Goal: Transaction & Acquisition: Purchase product/service

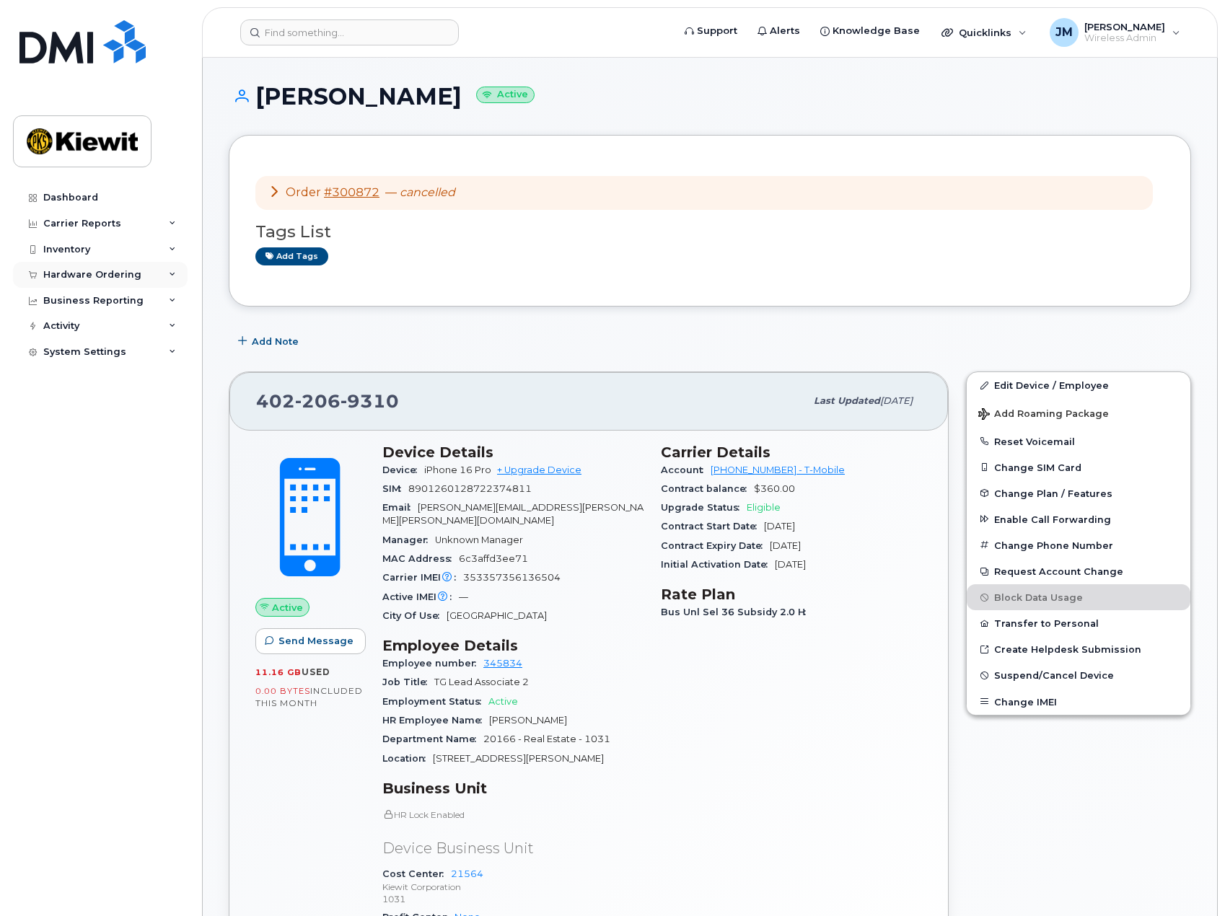
click at [73, 275] on div "Hardware Ordering" at bounding box center [92, 275] width 98 height 12
click at [397, 36] on input at bounding box center [349, 32] width 219 height 26
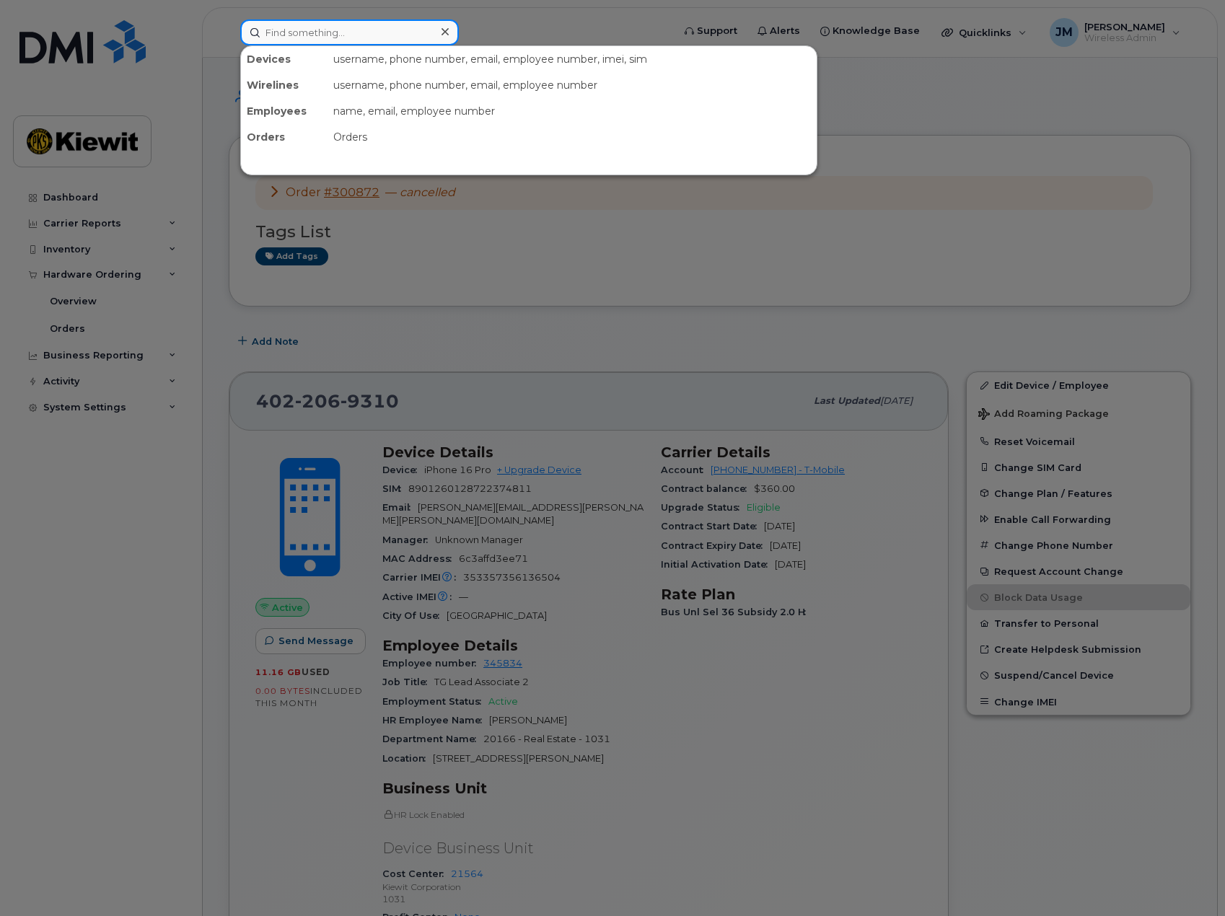
type input "m"
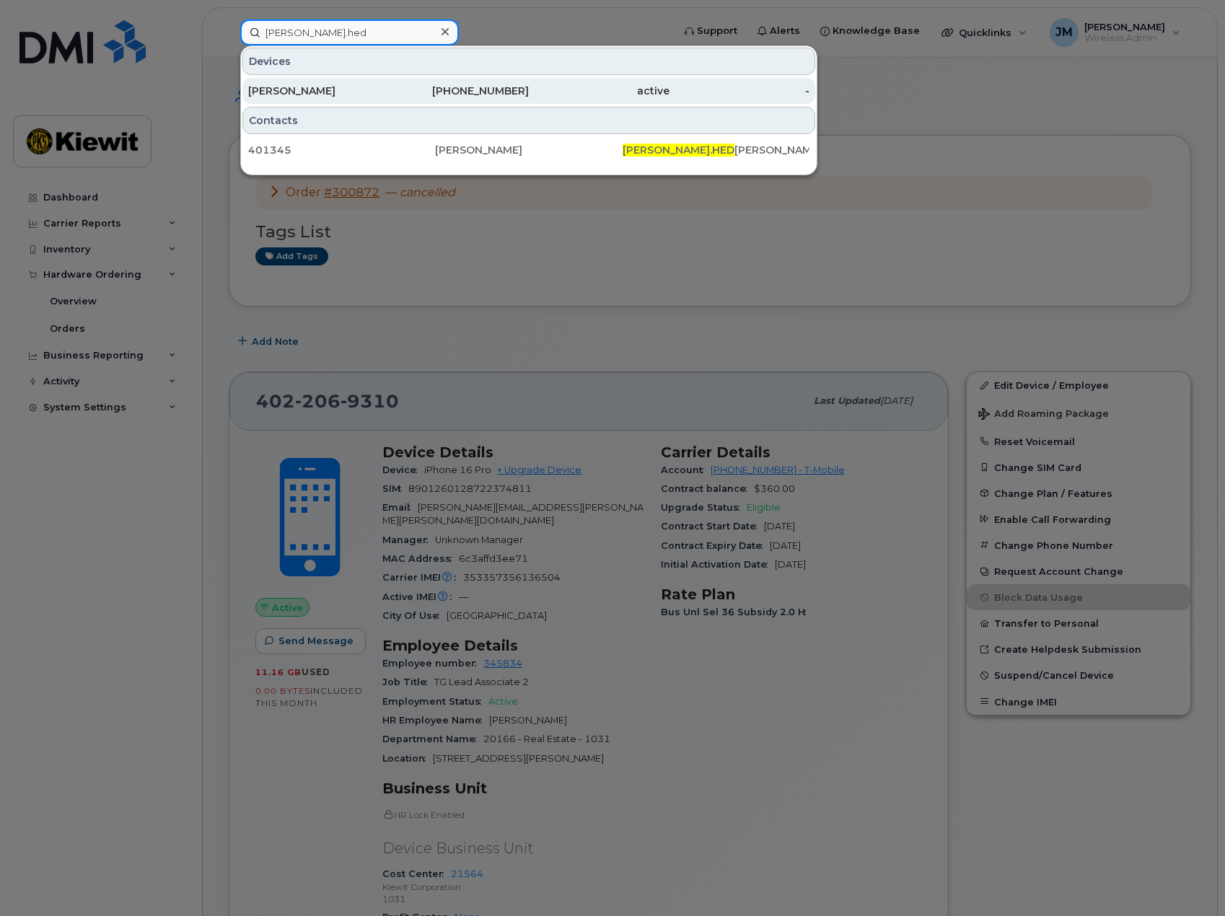
type input "randall.hed"
click at [354, 87] on div "RANDALL HENDRICK" at bounding box center [318, 91] width 141 height 14
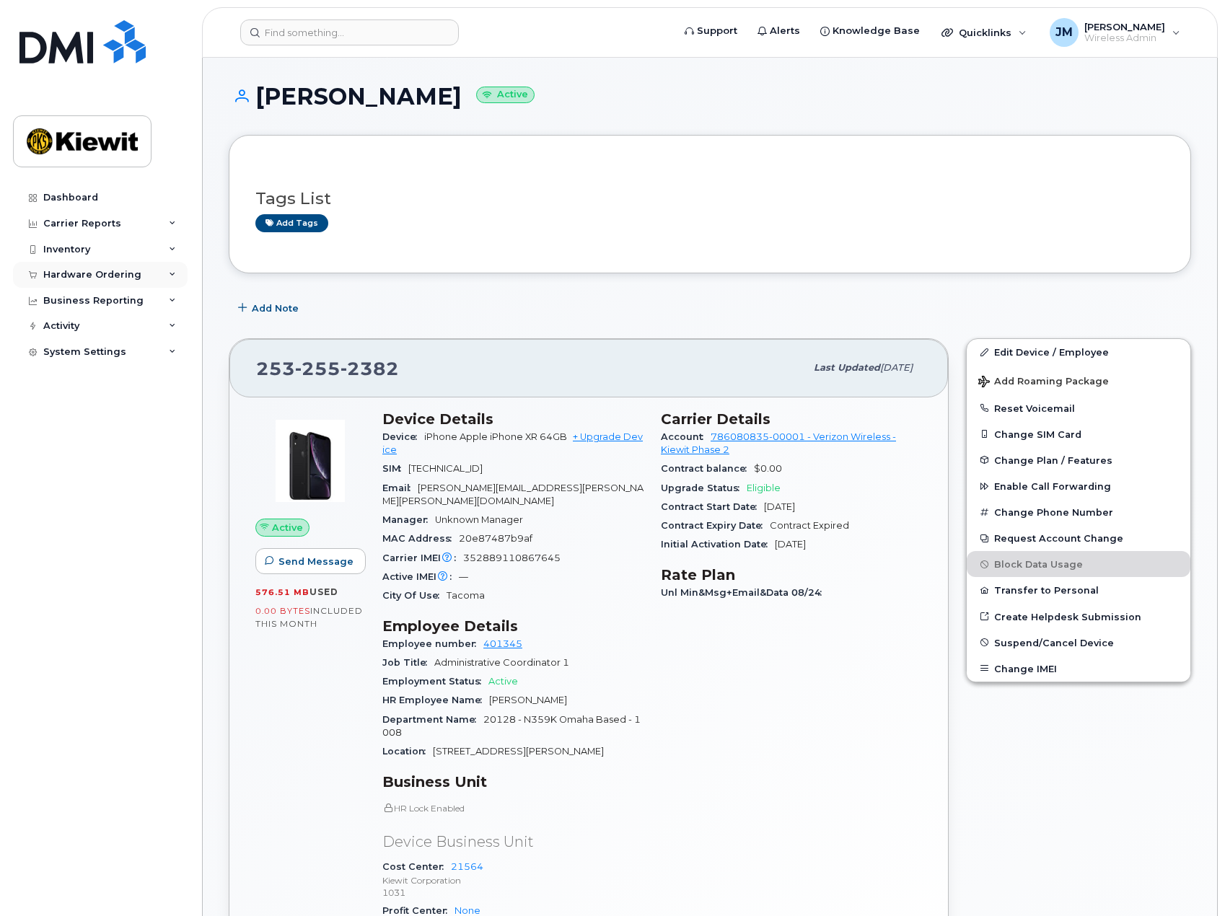
click at [66, 271] on div "Hardware Ordering" at bounding box center [92, 275] width 98 height 12
click at [74, 326] on div "Orders" at bounding box center [67, 328] width 35 height 13
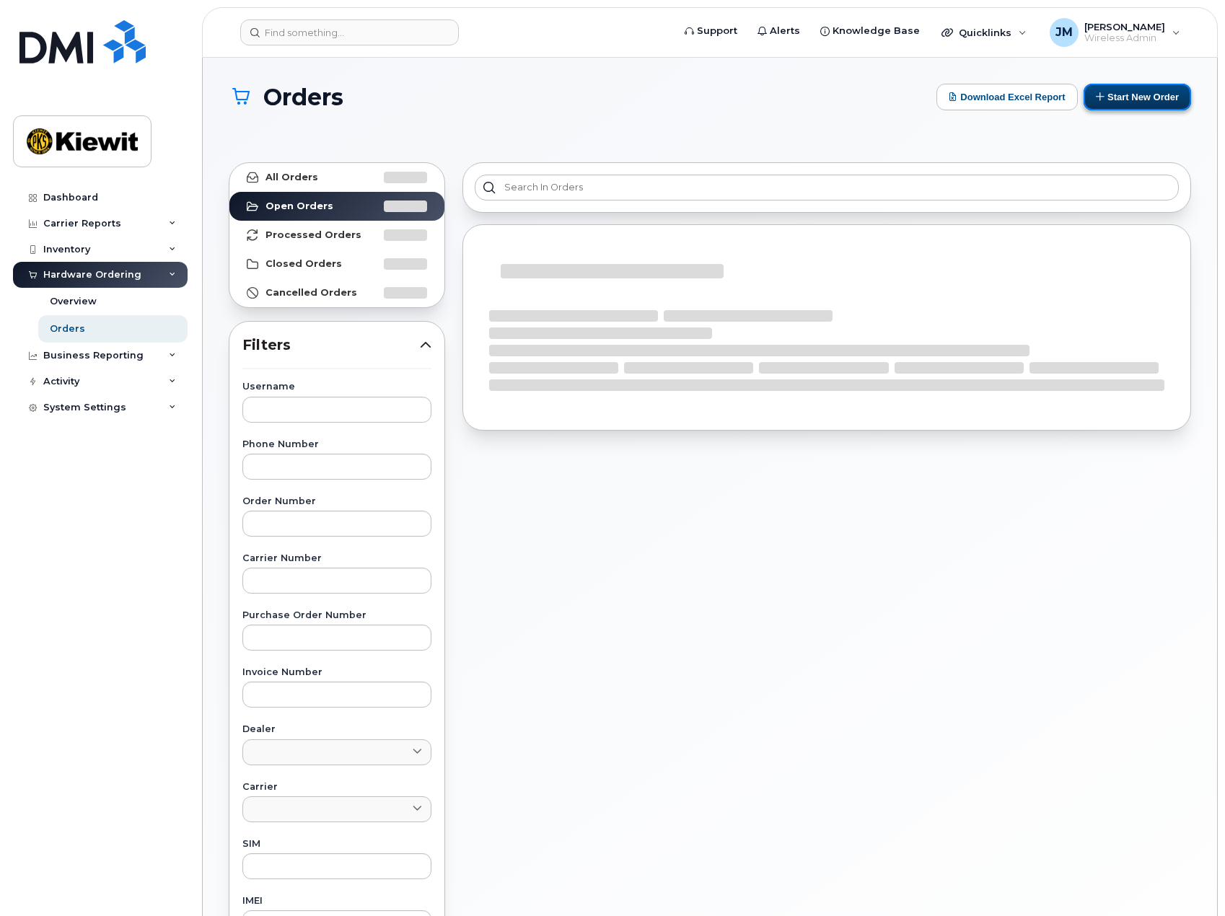
click at [1158, 96] on button "Start New Order" at bounding box center [1137, 97] width 107 height 27
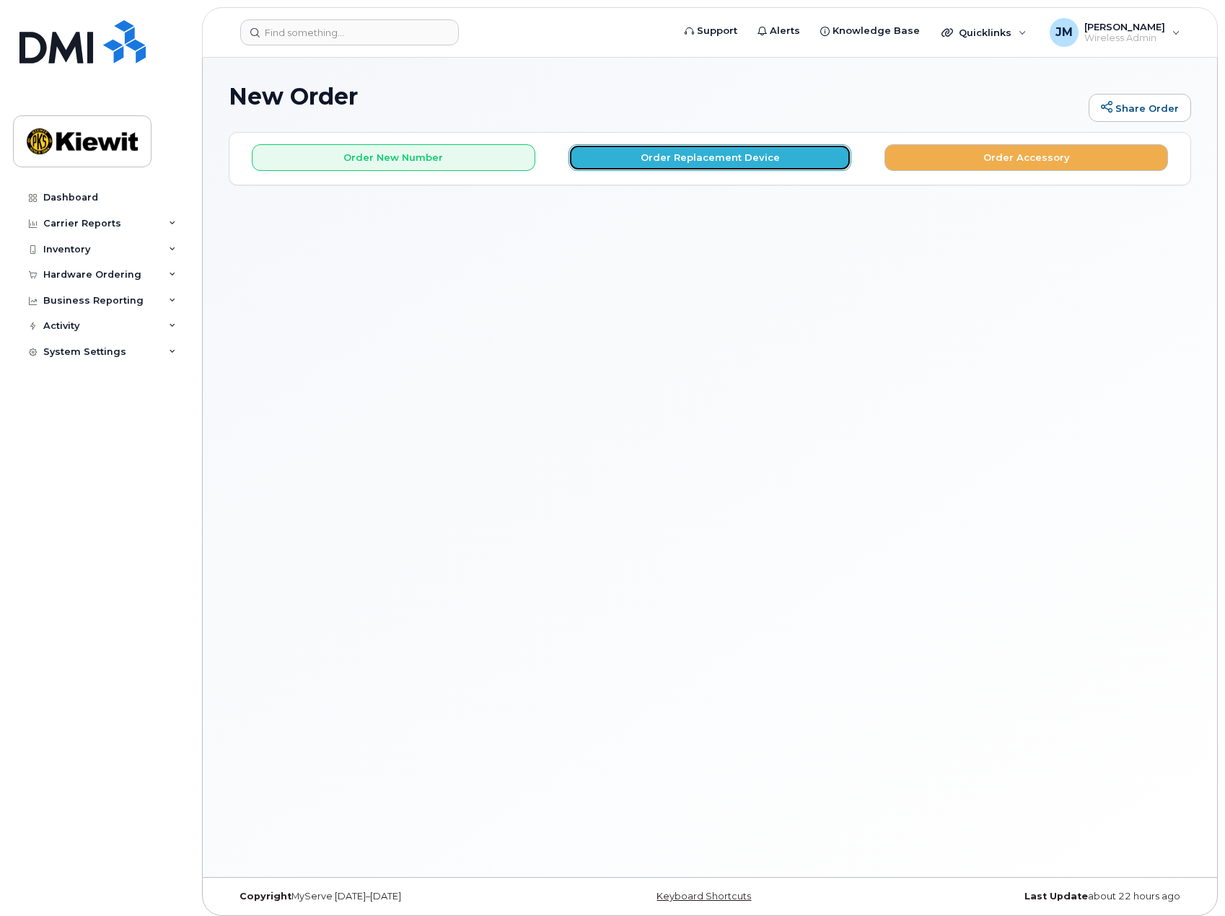
click at [661, 159] on button "Order Replacement Device" at bounding box center [711, 157] width 284 height 27
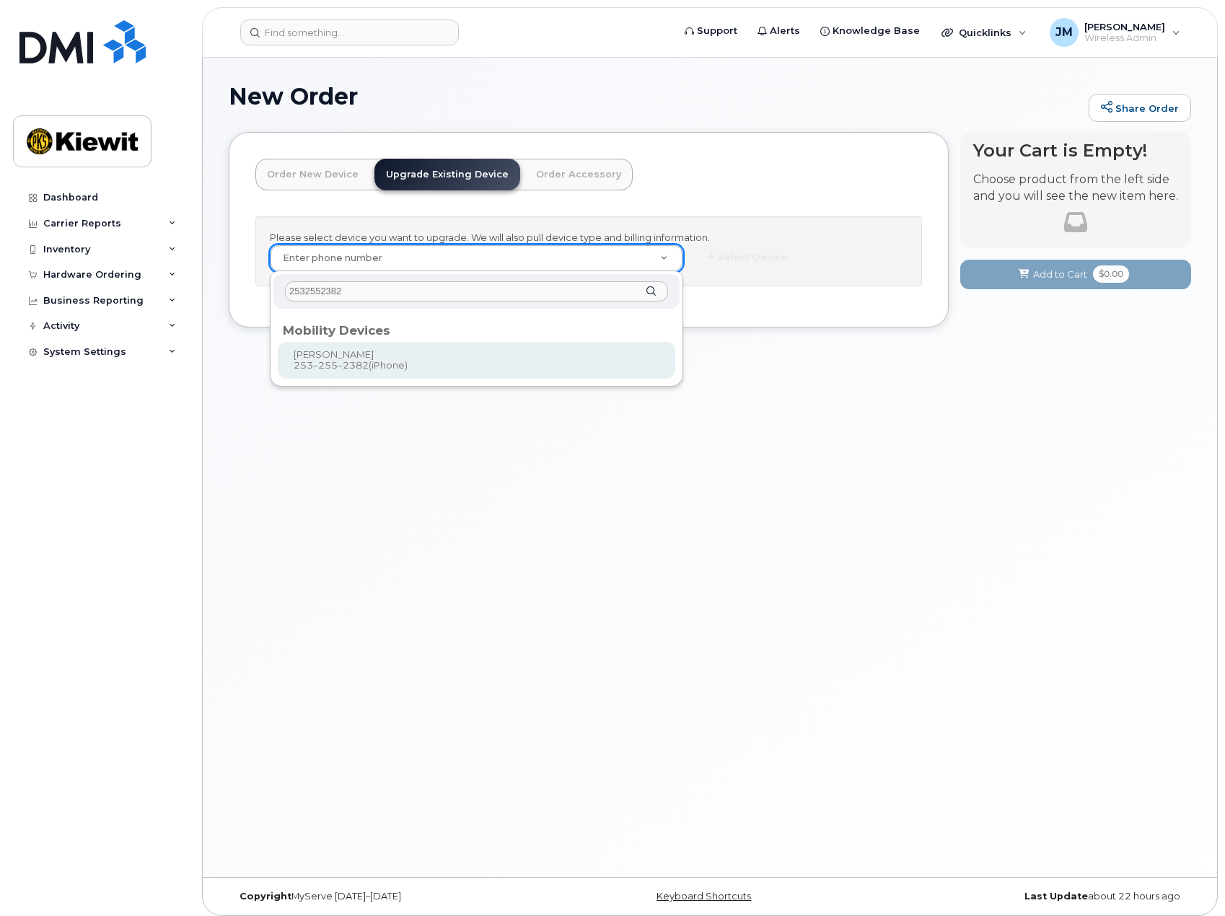
type input "2532552382"
type input "1165728"
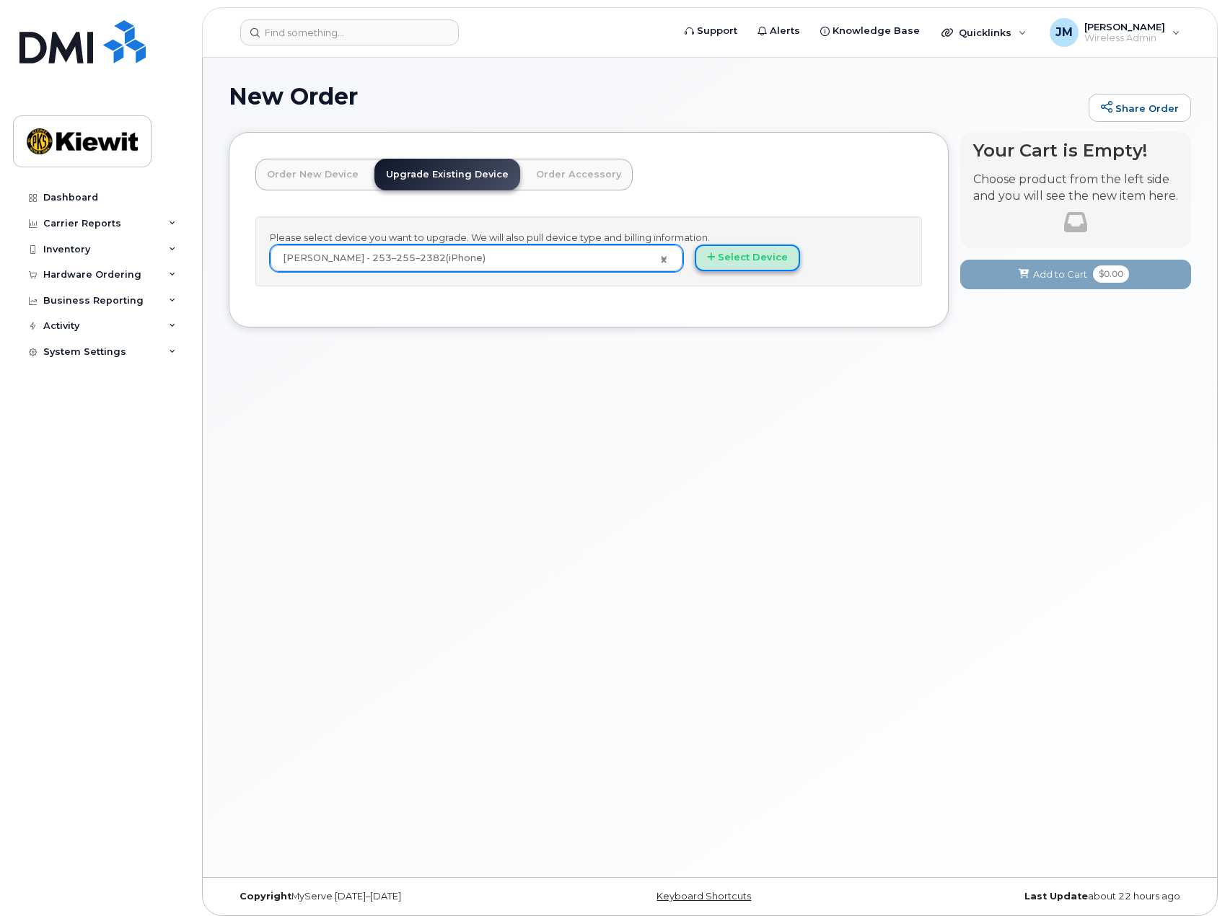
click at [727, 266] on button "Select Device" at bounding box center [747, 258] width 105 height 27
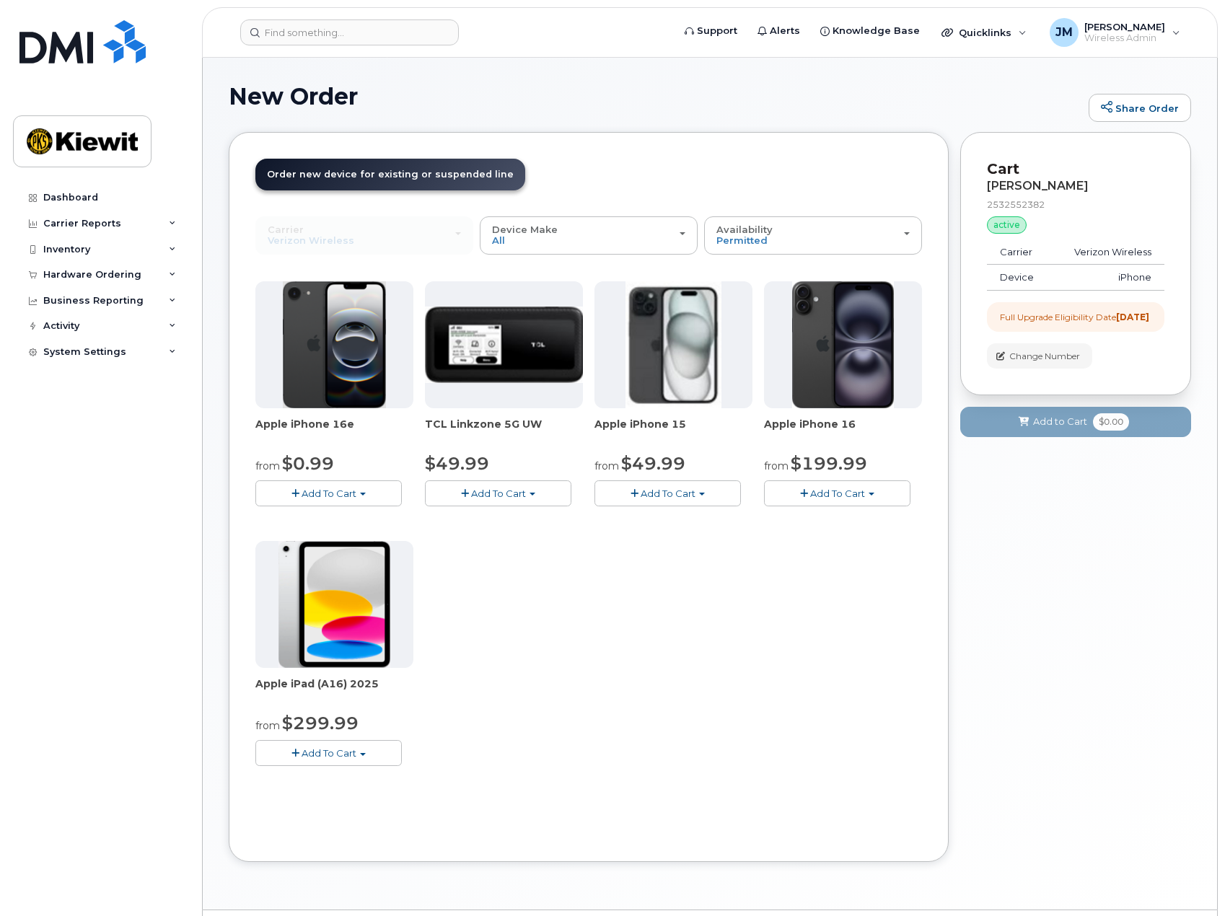
click at [308, 347] on img at bounding box center [335, 344] width 104 height 127
click at [350, 495] on span "Add To Cart" at bounding box center [329, 494] width 55 height 12
click at [341, 521] on link "$0.99 - 2 Year Upgrade (128GB)" at bounding box center [349, 521] width 181 height 18
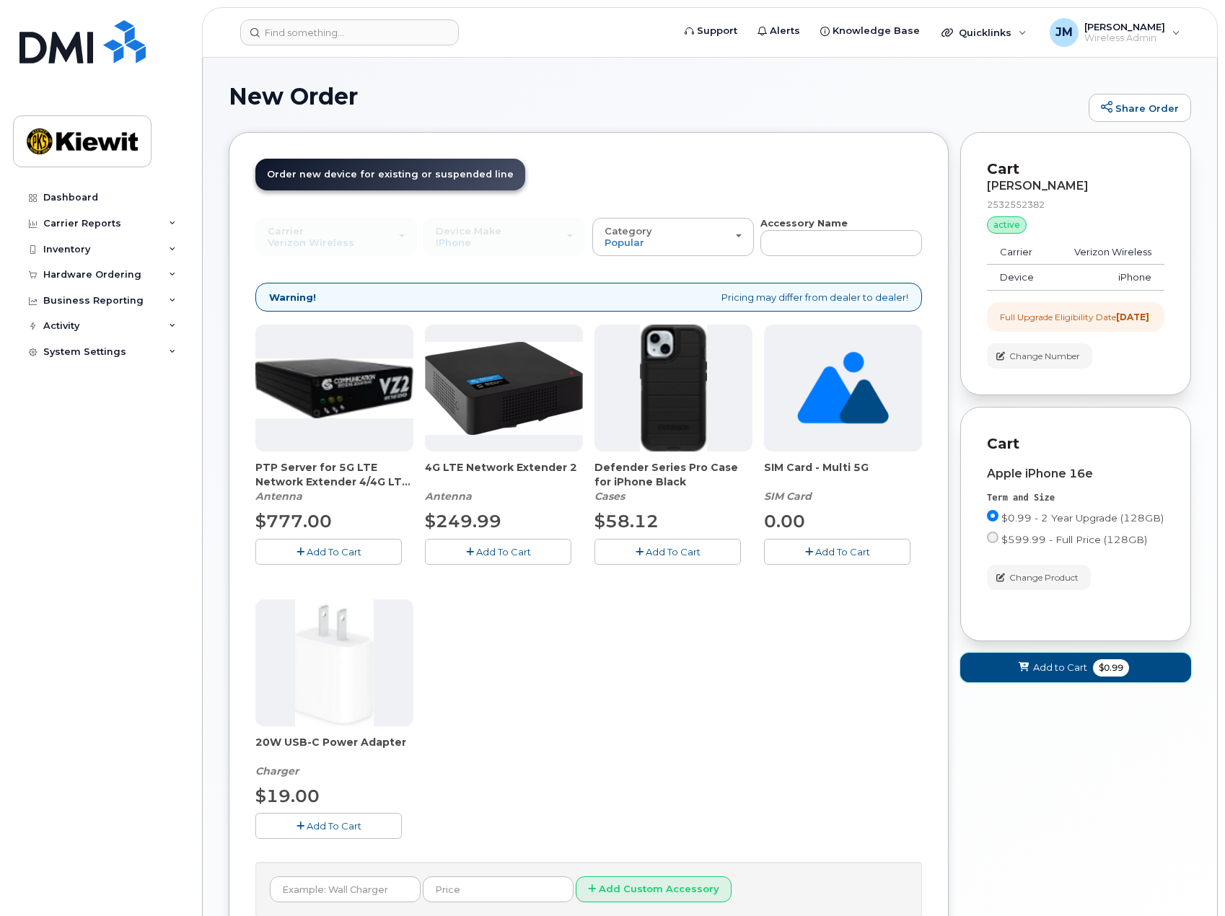
click at [1073, 675] on span "Add to Cart" at bounding box center [1060, 668] width 54 height 14
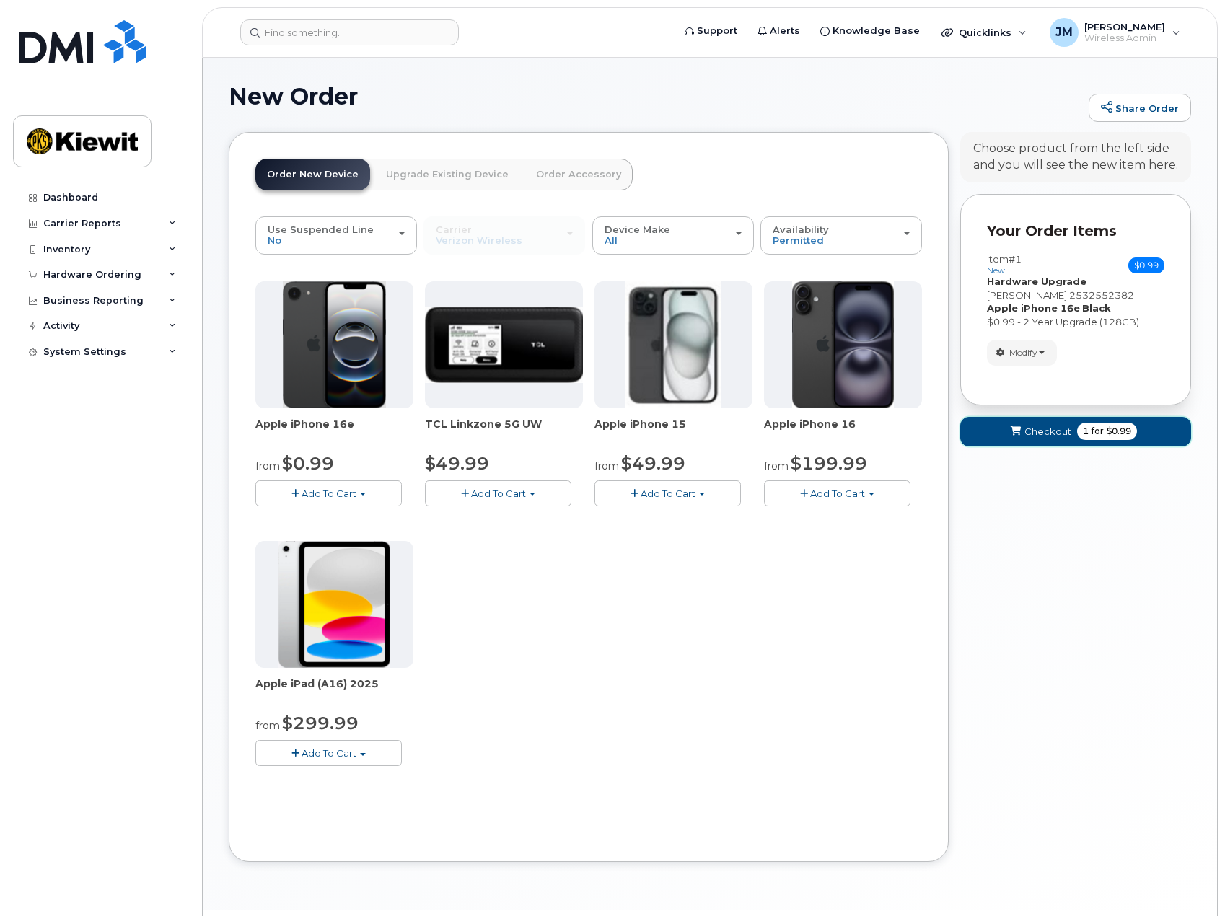
click at [1079, 436] on span "1 for $0.99" at bounding box center [1107, 431] width 60 height 17
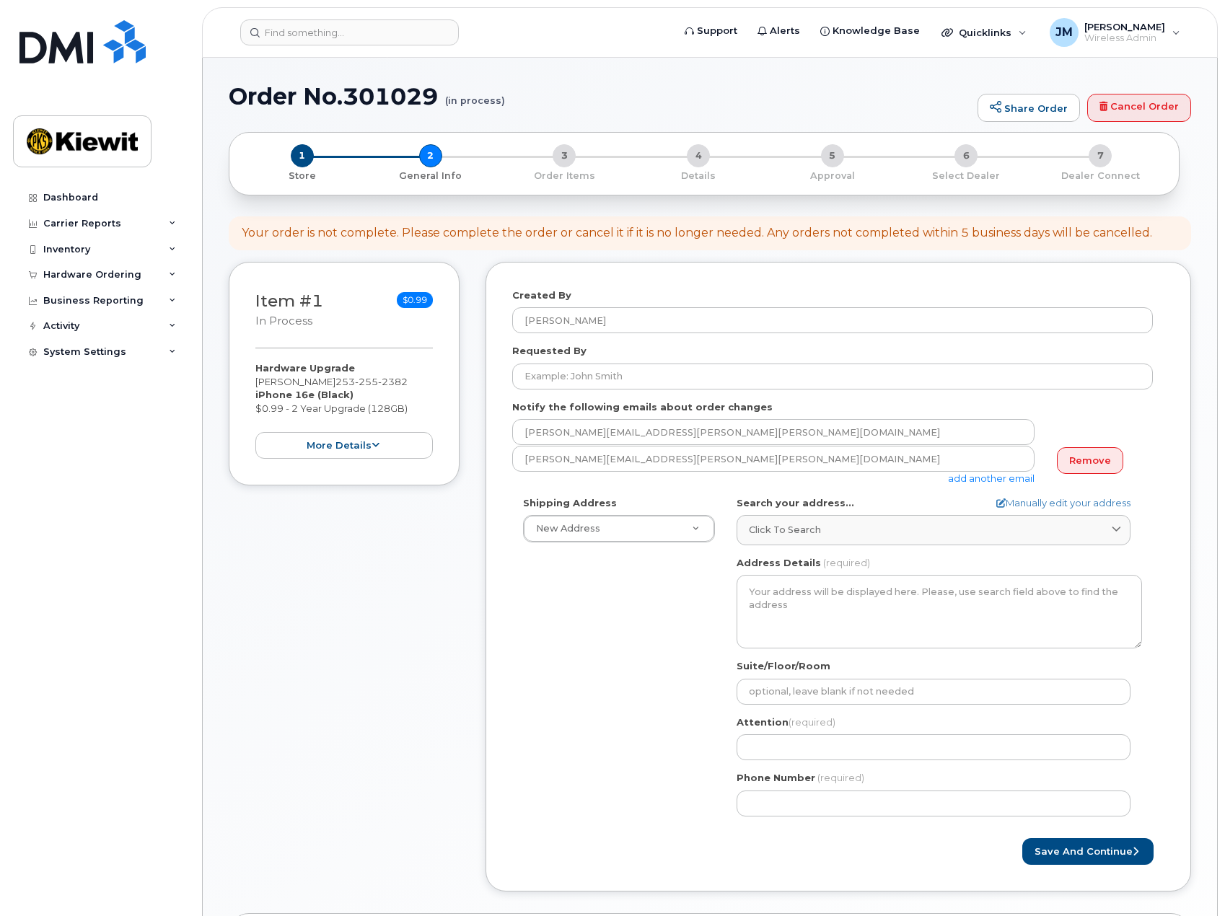
select select
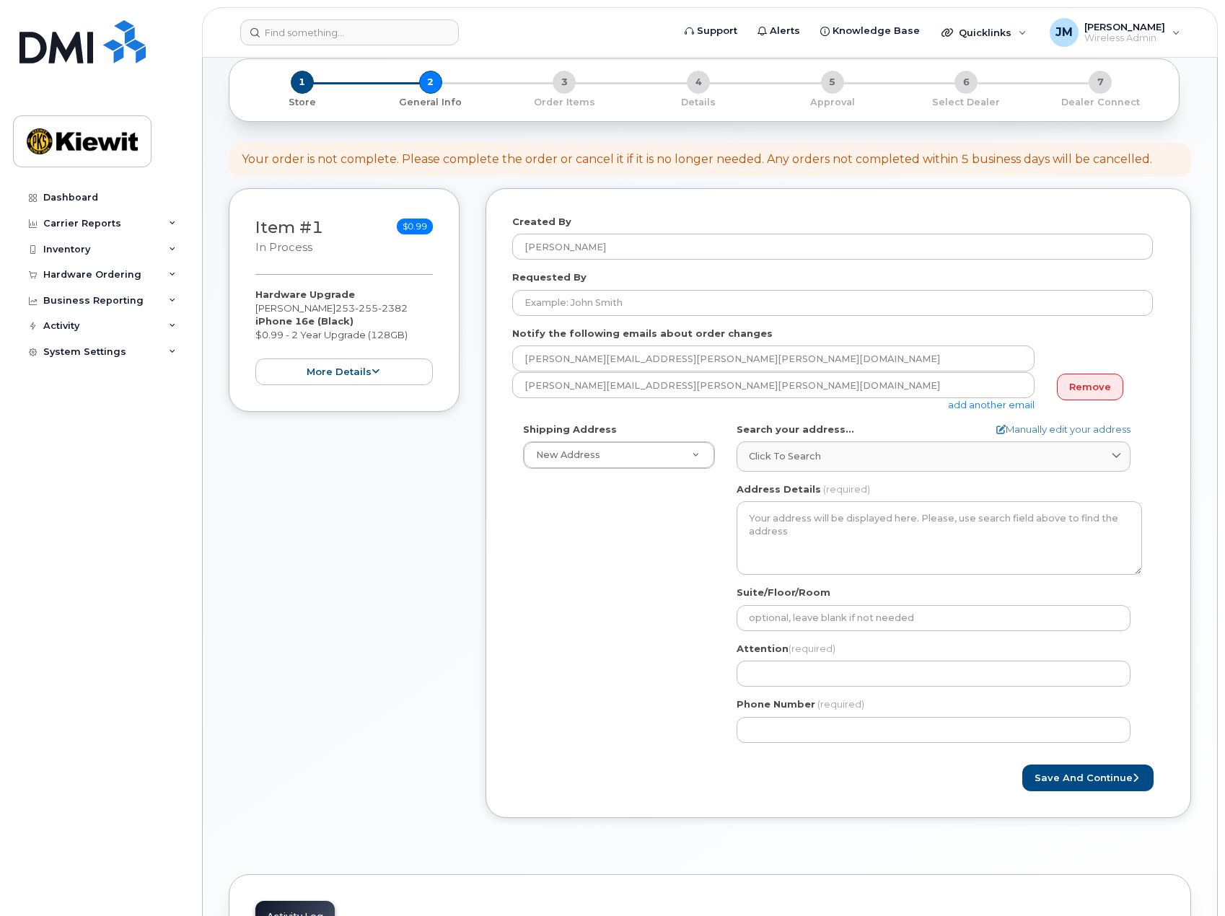
scroll to position [144, 0]
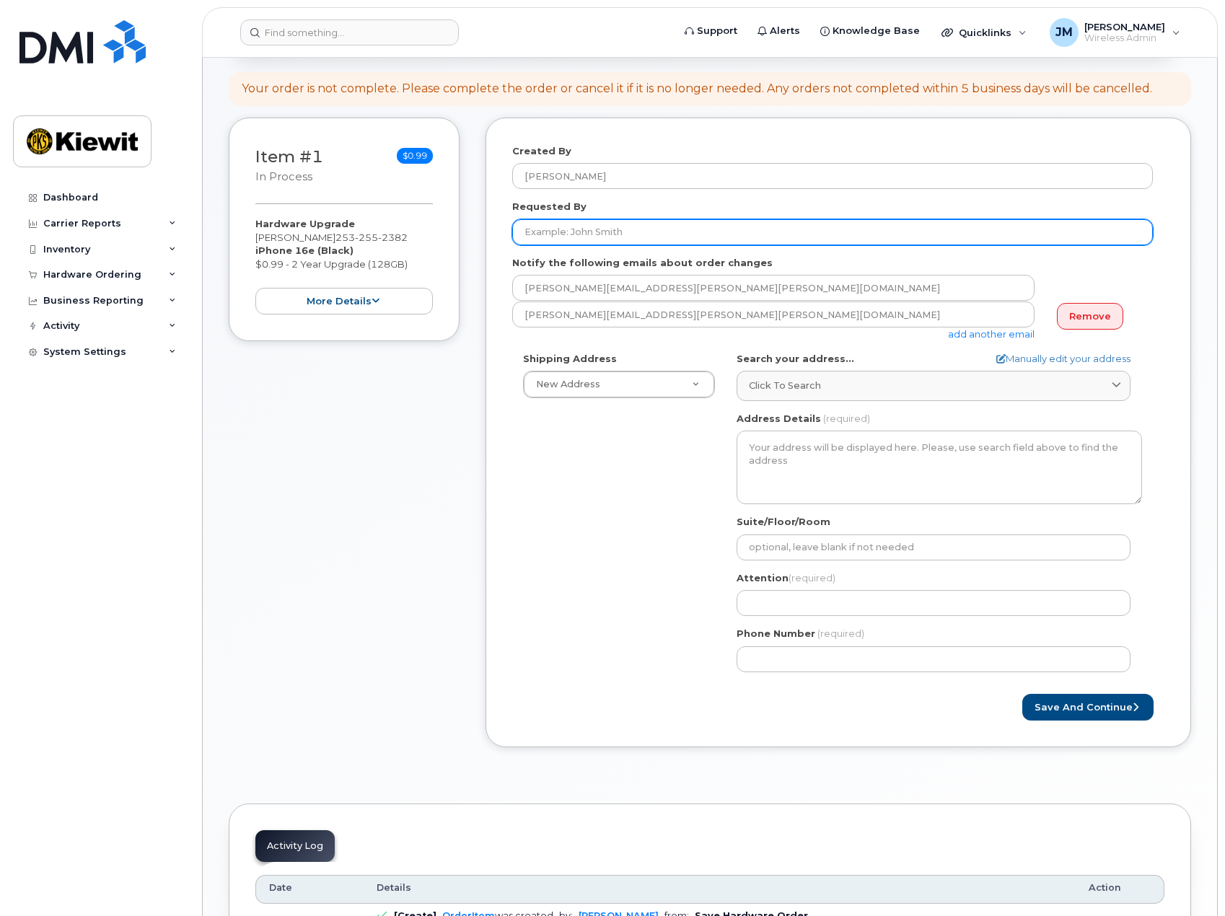
click at [591, 235] on input "Requested By" at bounding box center [832, 232] width 641 height 26
type input "[PERSON_NAME]"
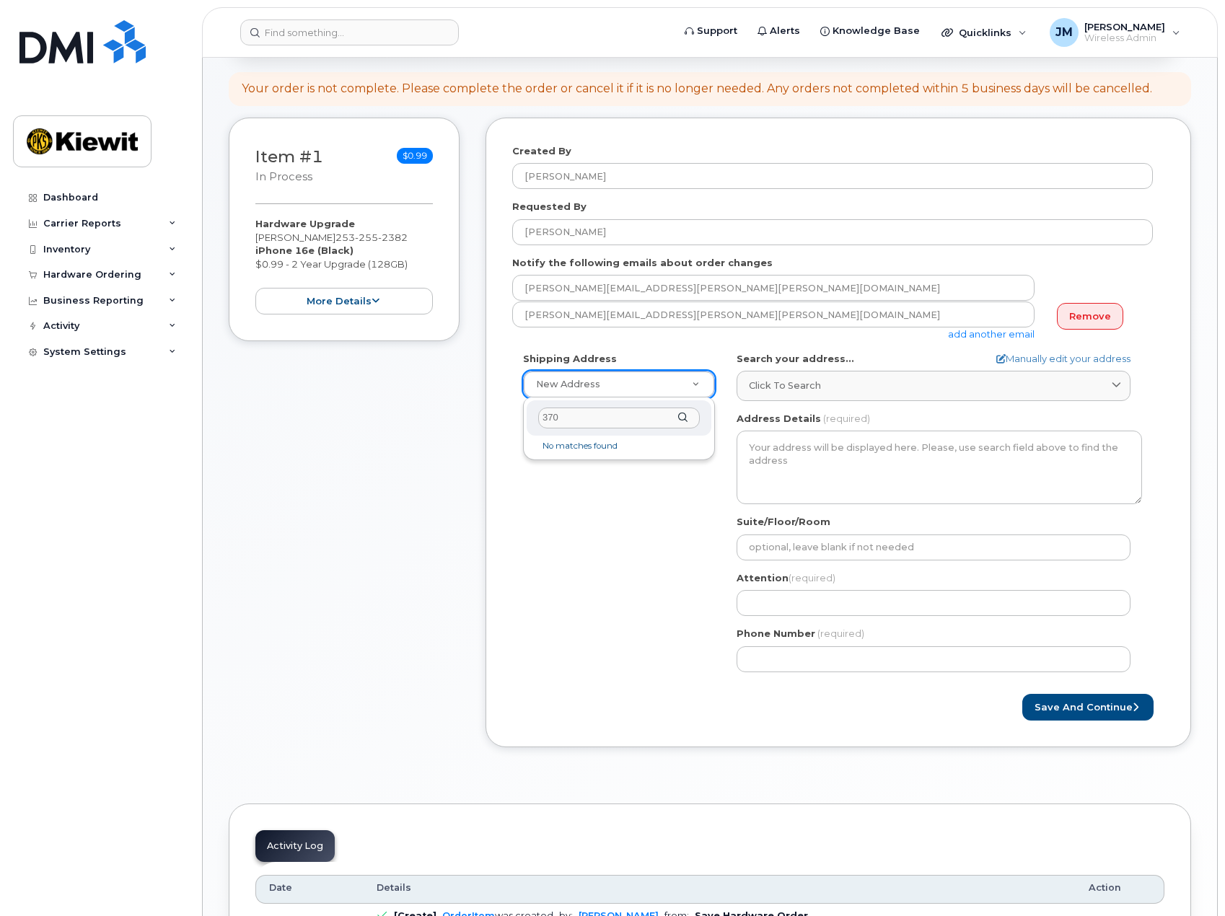
type input "3709"
select select
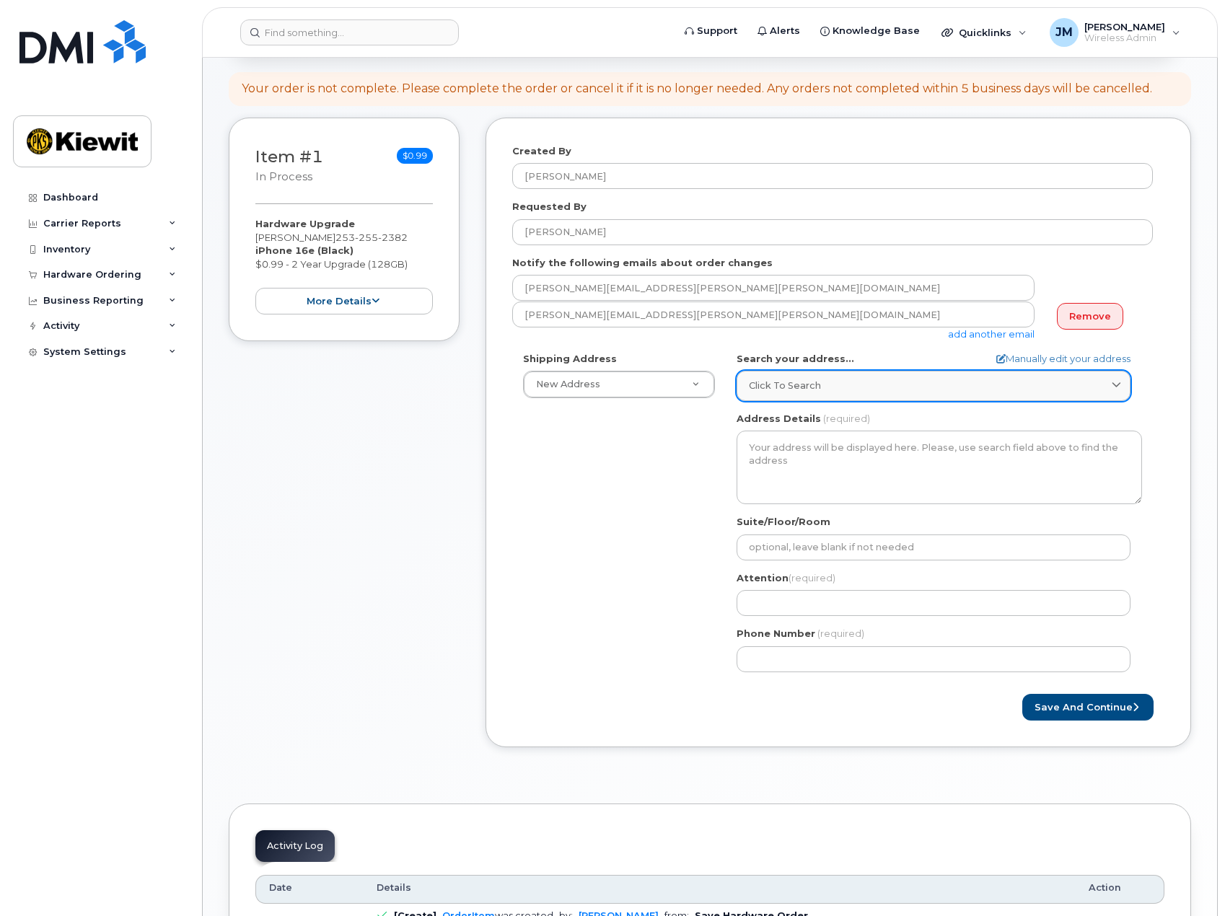
click at [798, 385] on span "Click to search" at bounding box center [785, 386] width 72 height 14
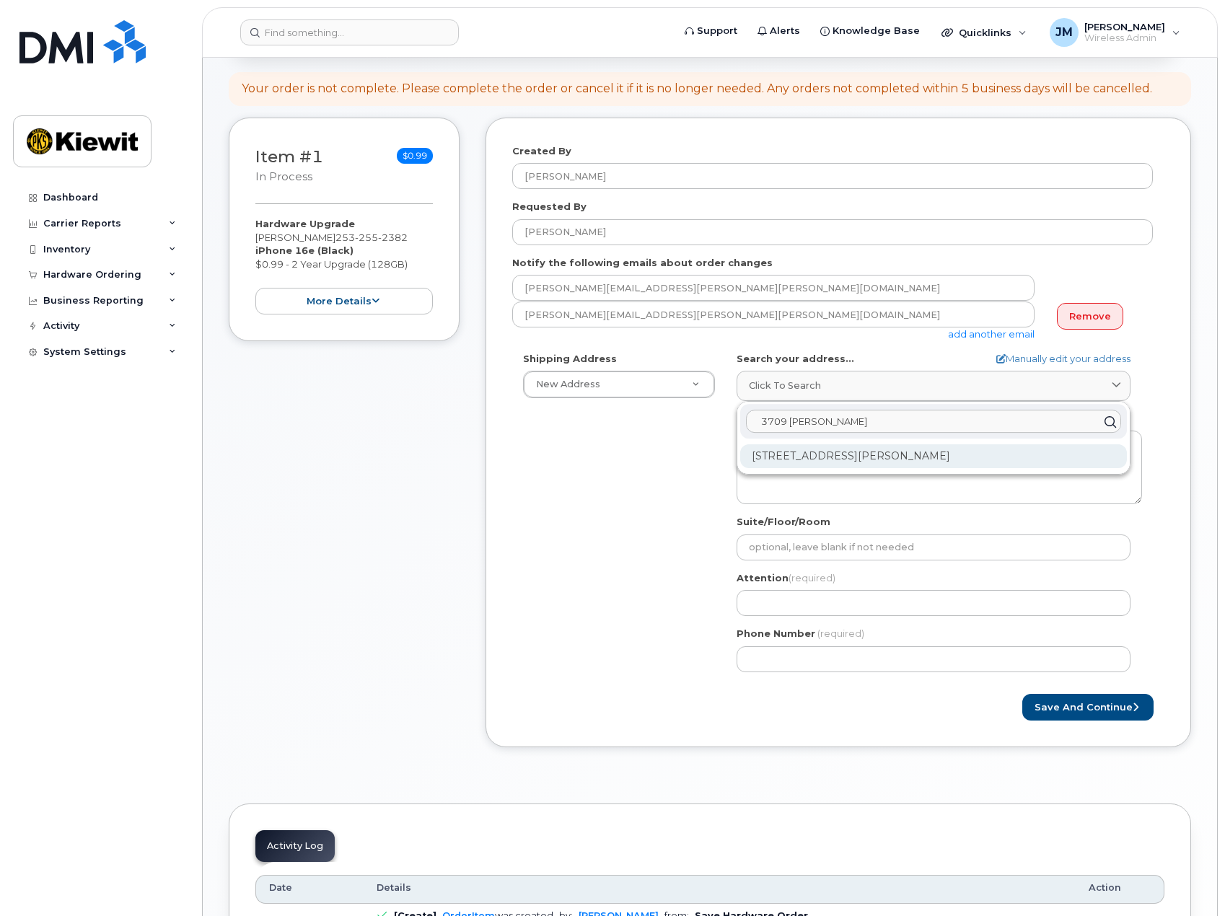
type input "3709 doolittle"
click at [822, 453] on div "3709 Doolittle Plz Omaha NE 68110-2660" at bounding box center [933, 456] width 387 height 24
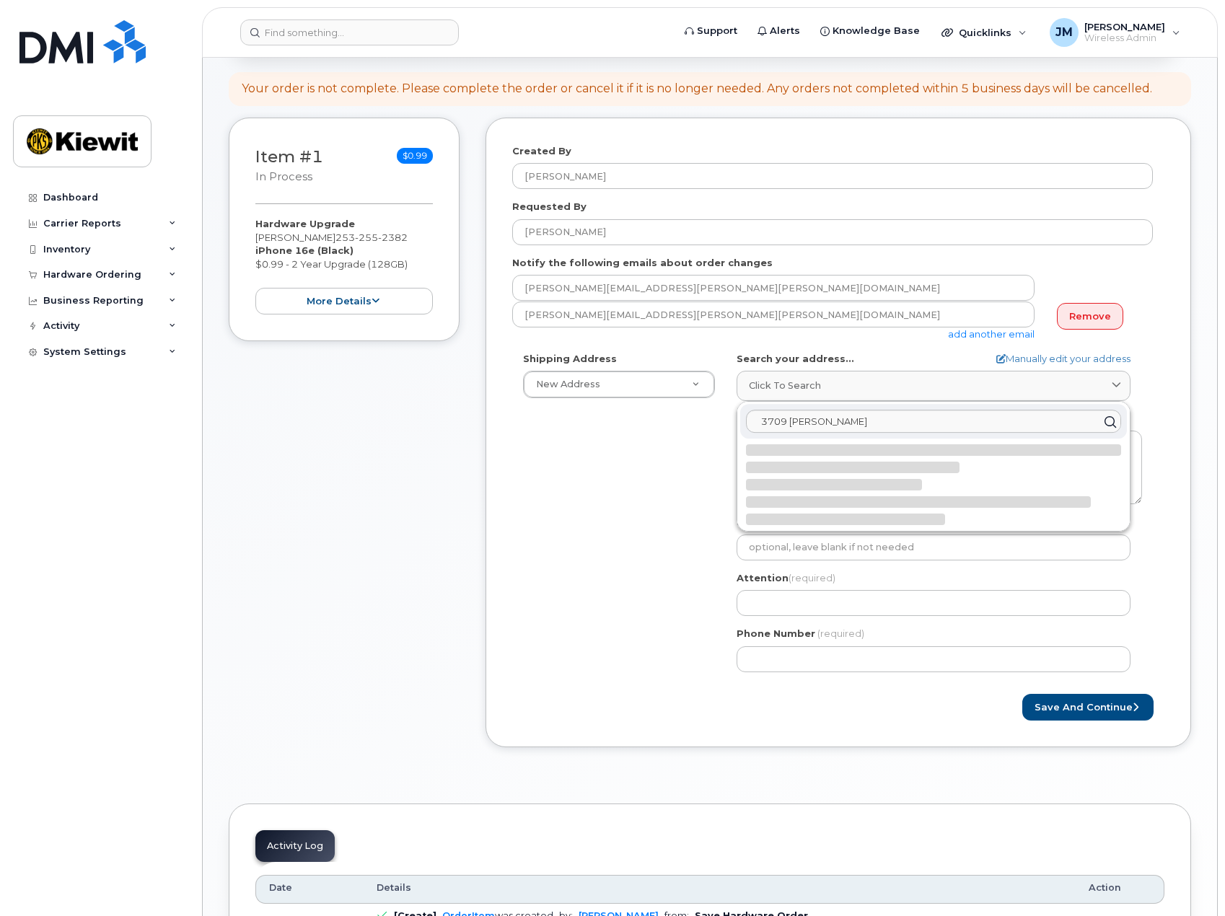
select select
type textarea "3709 Doolittle Plz OMAHA NE 68110-2660 UNITED STATES"
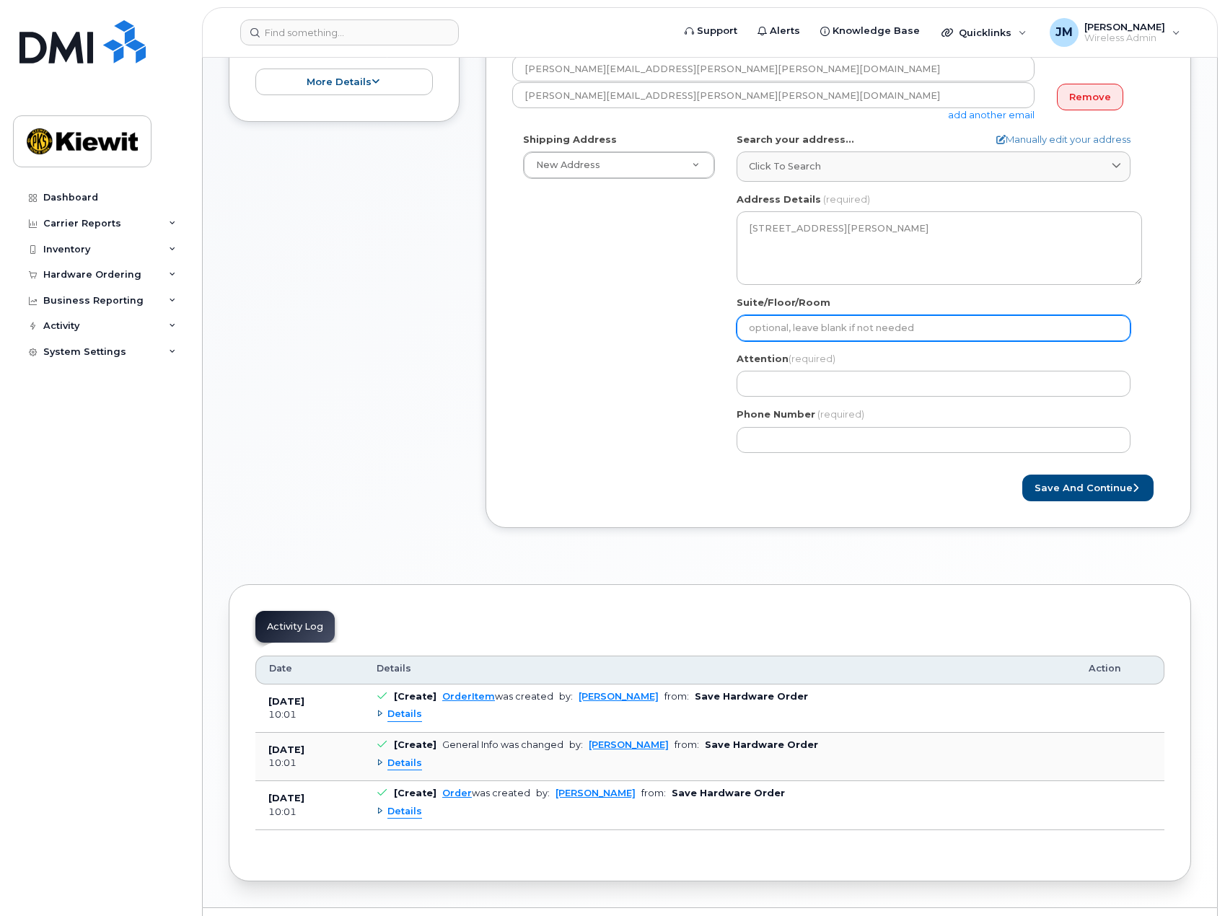
scroll to position [401, 0]
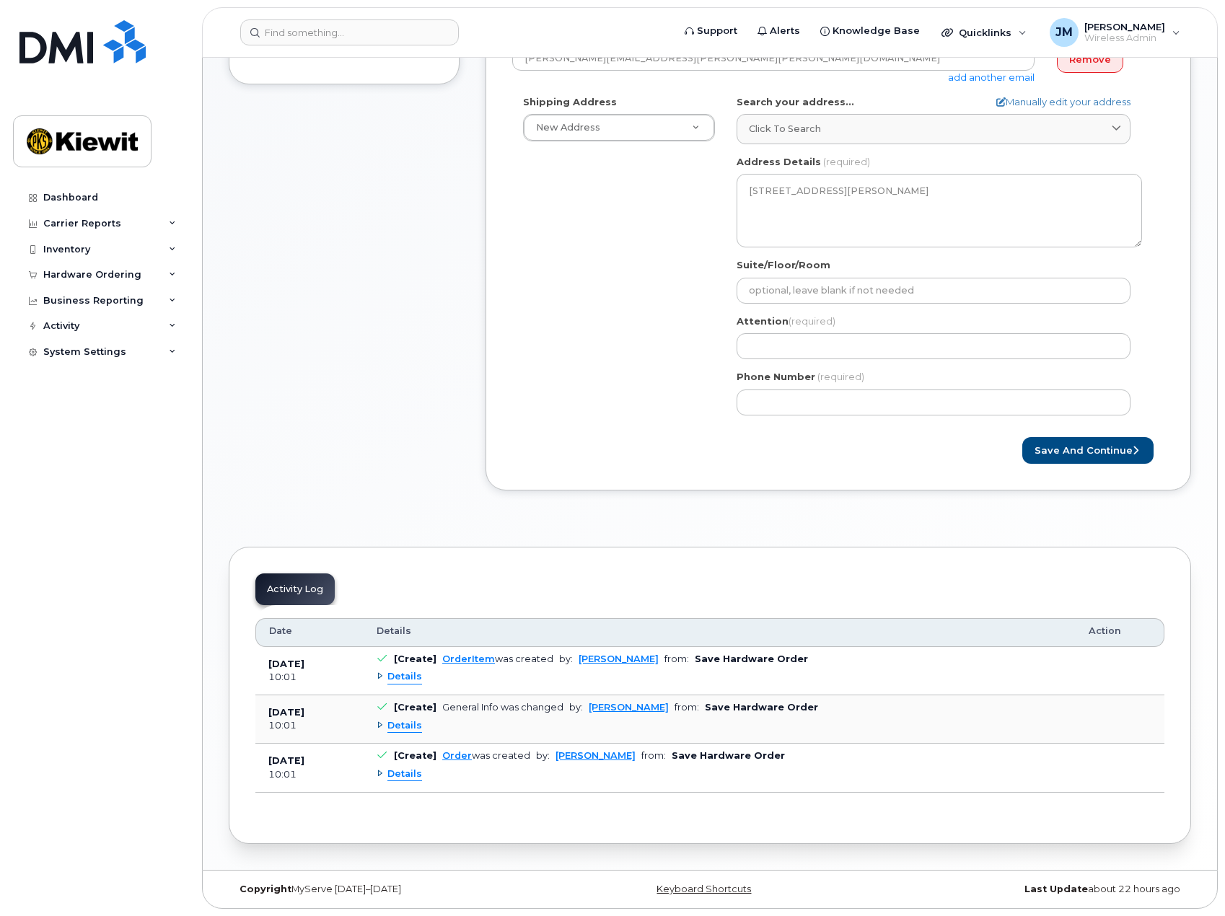
click at [818, 331] on div "Attention (required)" at bounding box center [939, 337] width 405 height 45
click at [820, 343] on input "Attention (required)" at bounding box center [934, 346] width 394 height 26
select select
type input "R"
select select
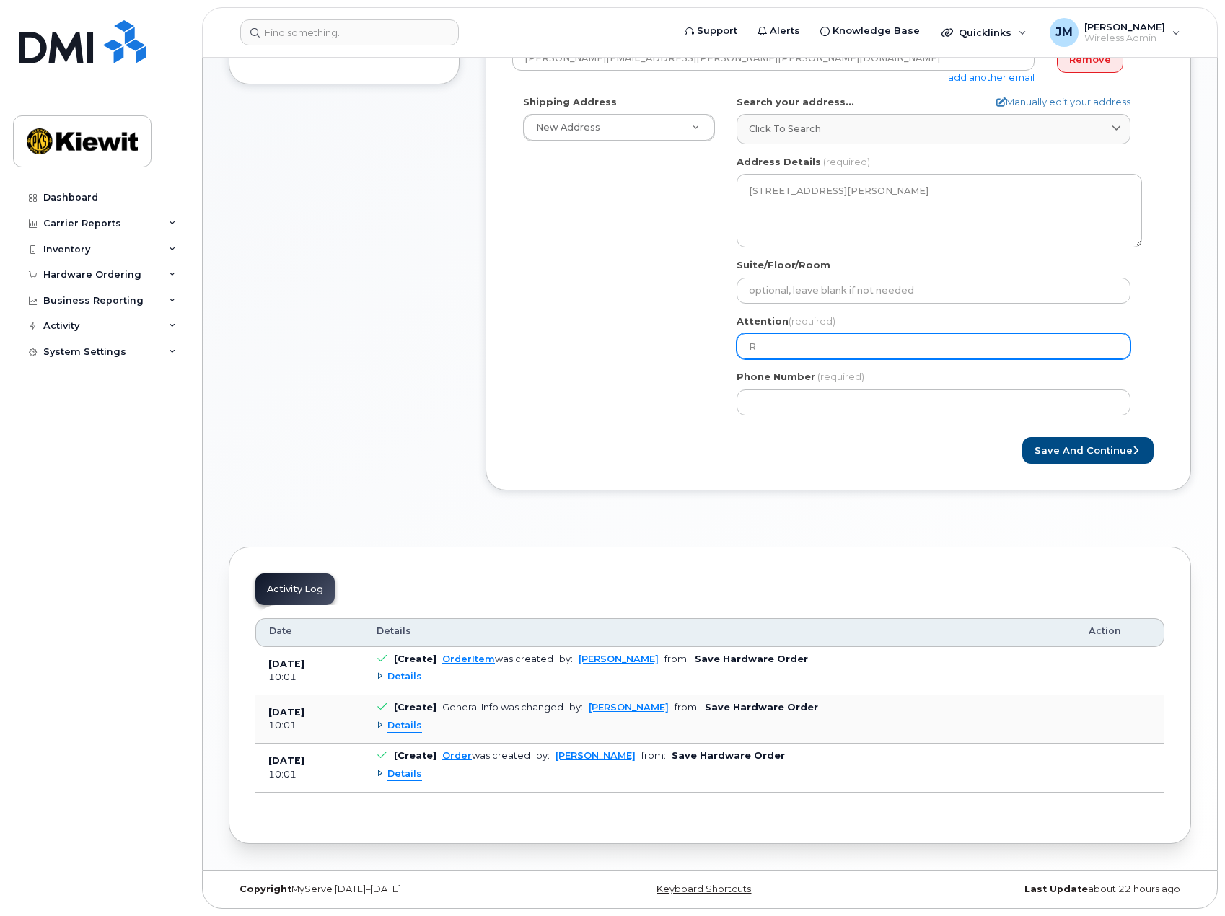
type input "Ra"
select select
type input "Ran"
select select
type input "Rand"
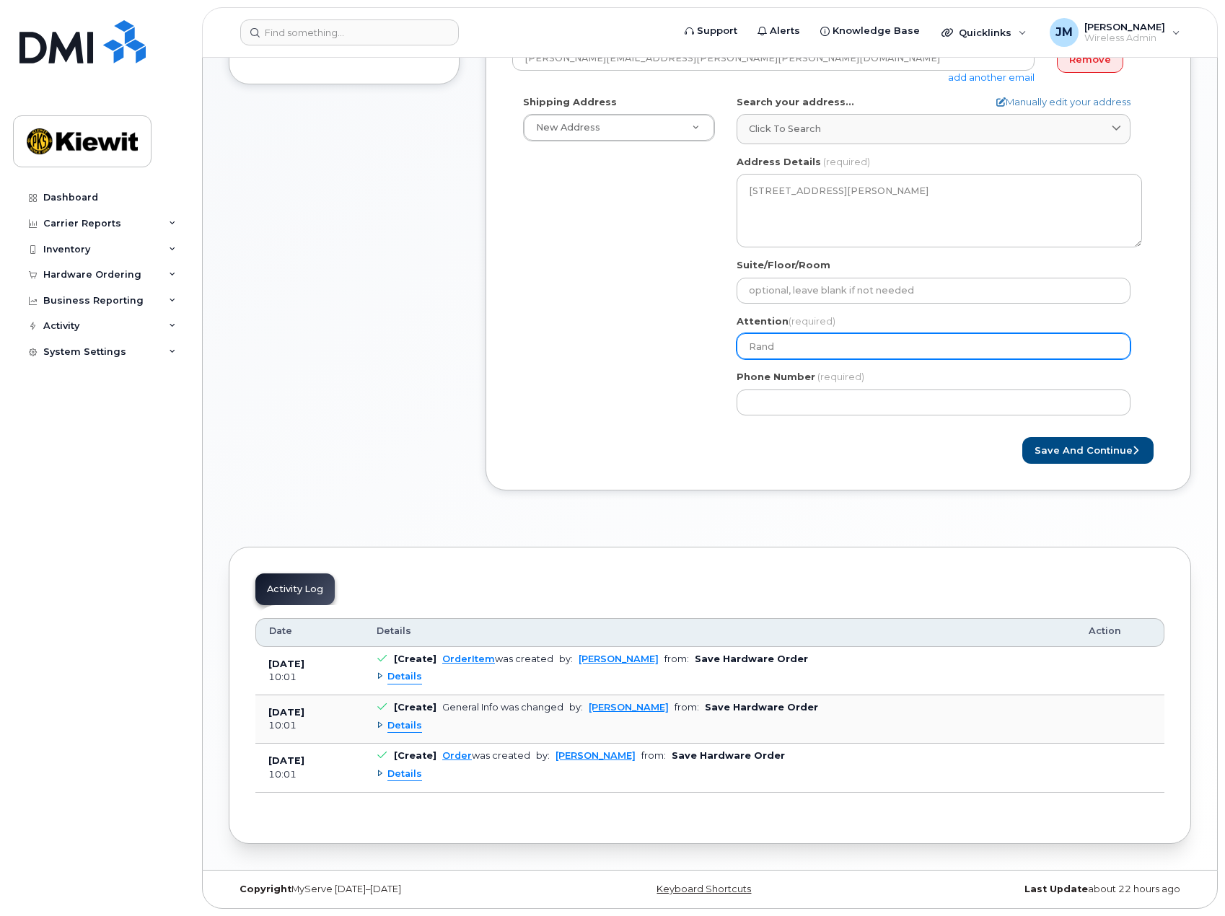
select select
type input "Randa"
select select
type input "Randal"
select select
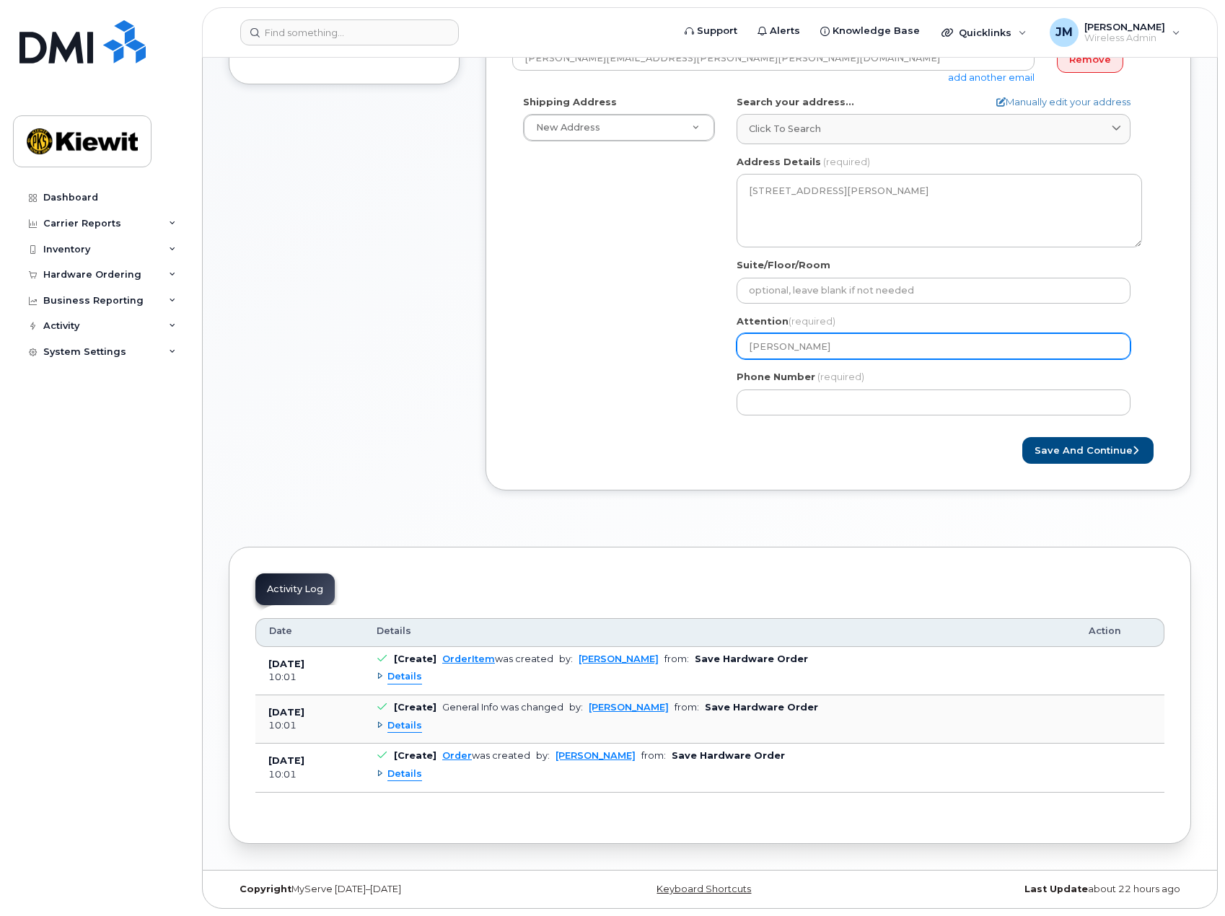
type input "Randall"
select select
type input "Randall H"
select select
type input "Randall He"
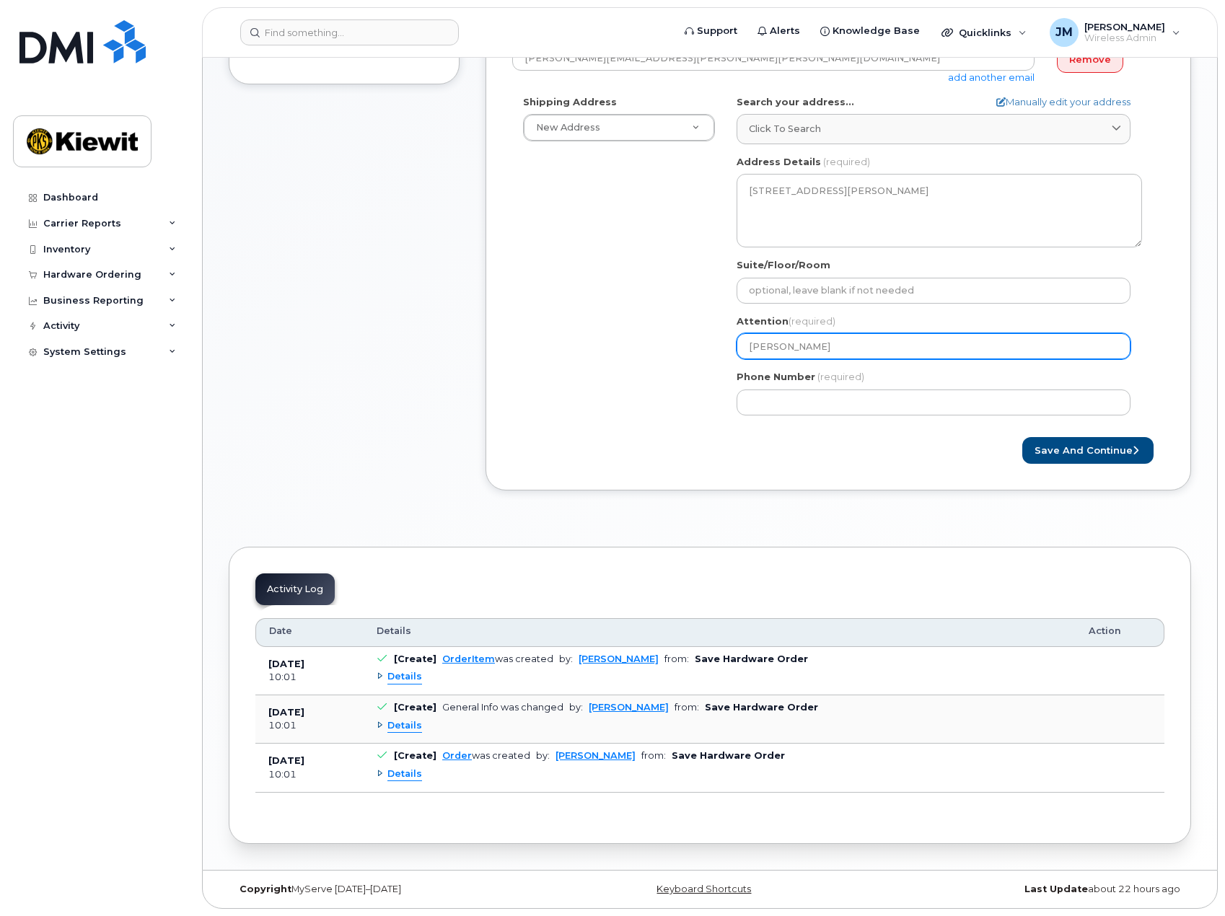
select select
type input "Randall Hed"
select select
type input "Randall Hedr"
select select
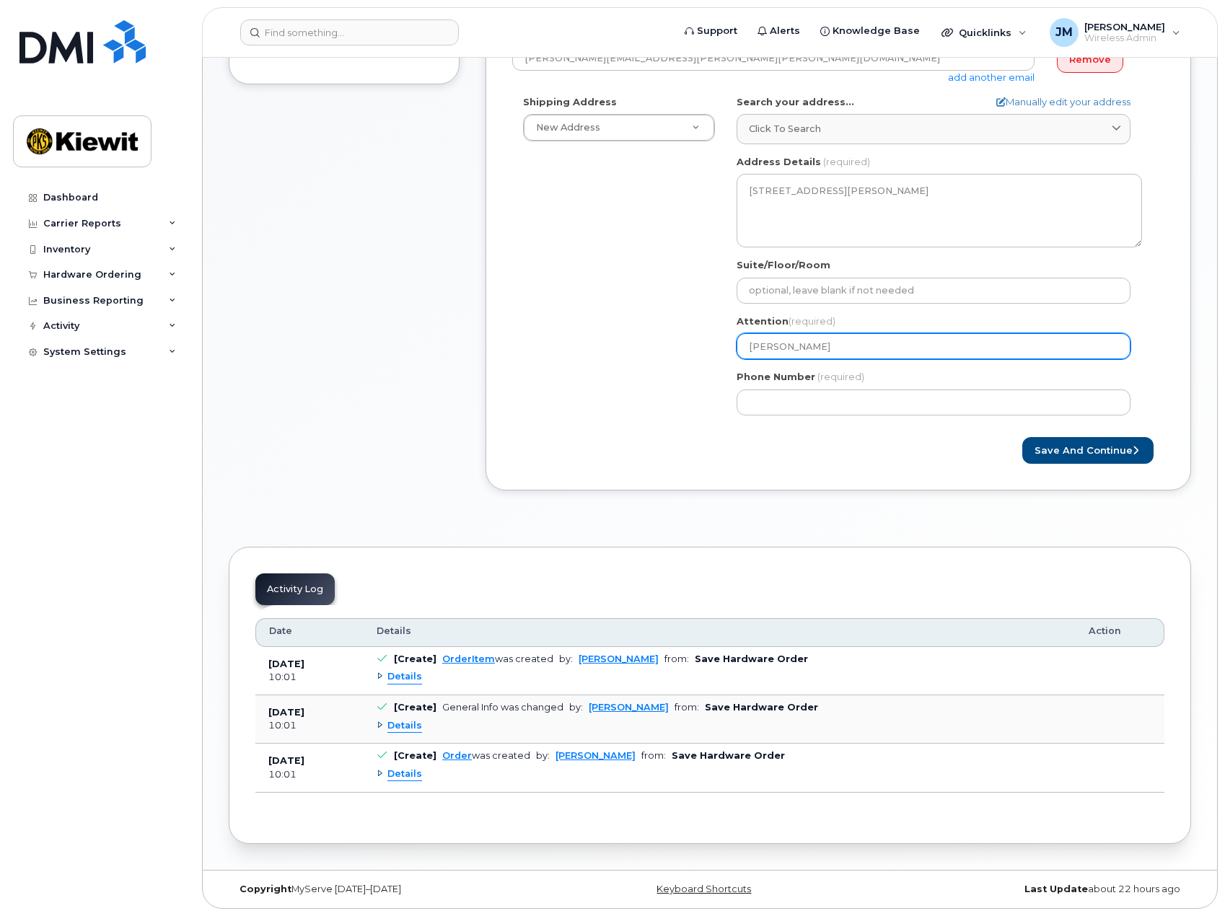
type input "Randall Hedri"
select select
type input "Randall Hedric"
select select
type input "[PERSON_NAME]"
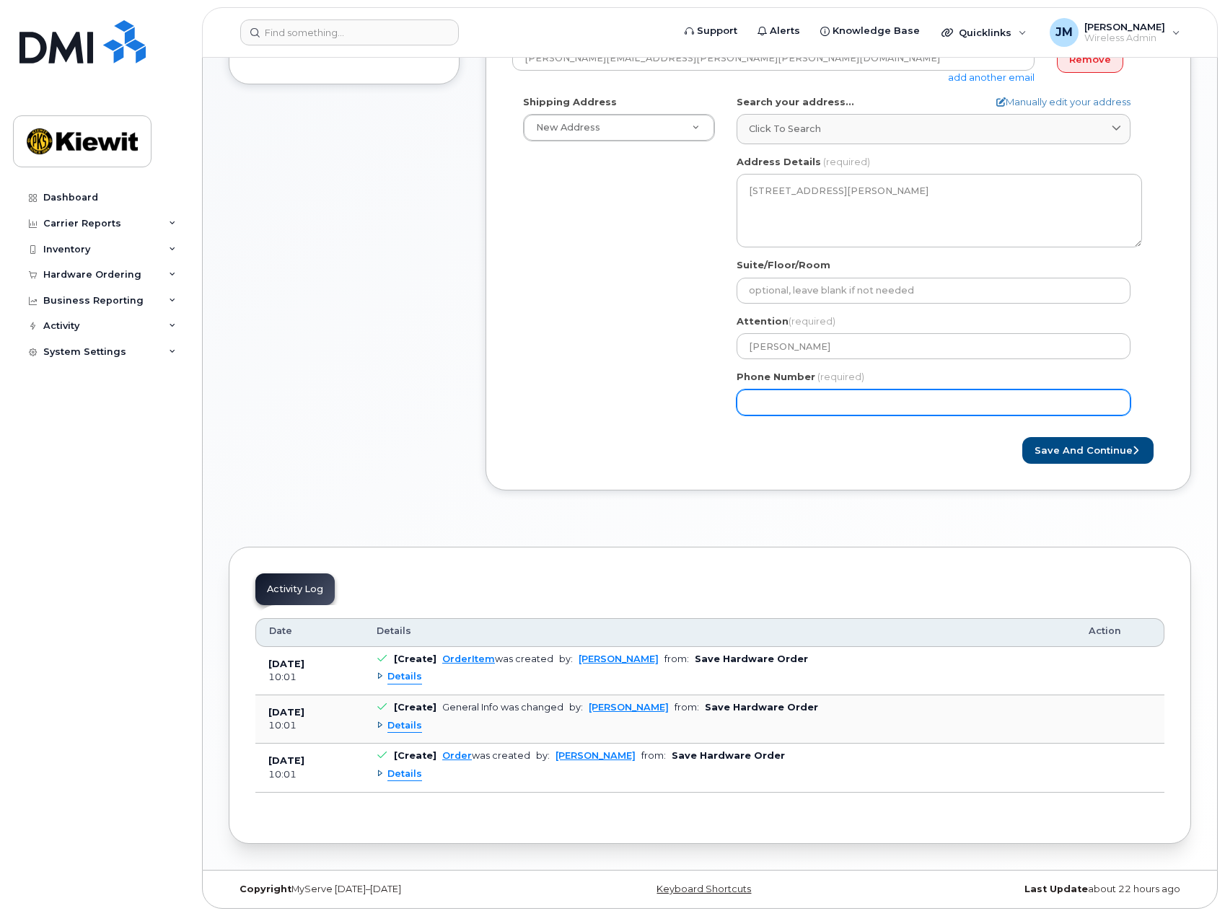
click at [812, 409] on input "Phone Number" at bounding box center [934, 403] width 394 height 26
type input "253"
click at [1064, 455] on button "Save and Continue" at bounding box center [1087, 450] width 131 height 27
click at [1180, 527] on div "× Share This Order If you want to allow others to create or edit orders, share …" at bounding box center [710, 287] width 962 height 1113
click at [1135, 457] on button "Save and Continue" at bounding box center [1087, 450] width 131 height 27
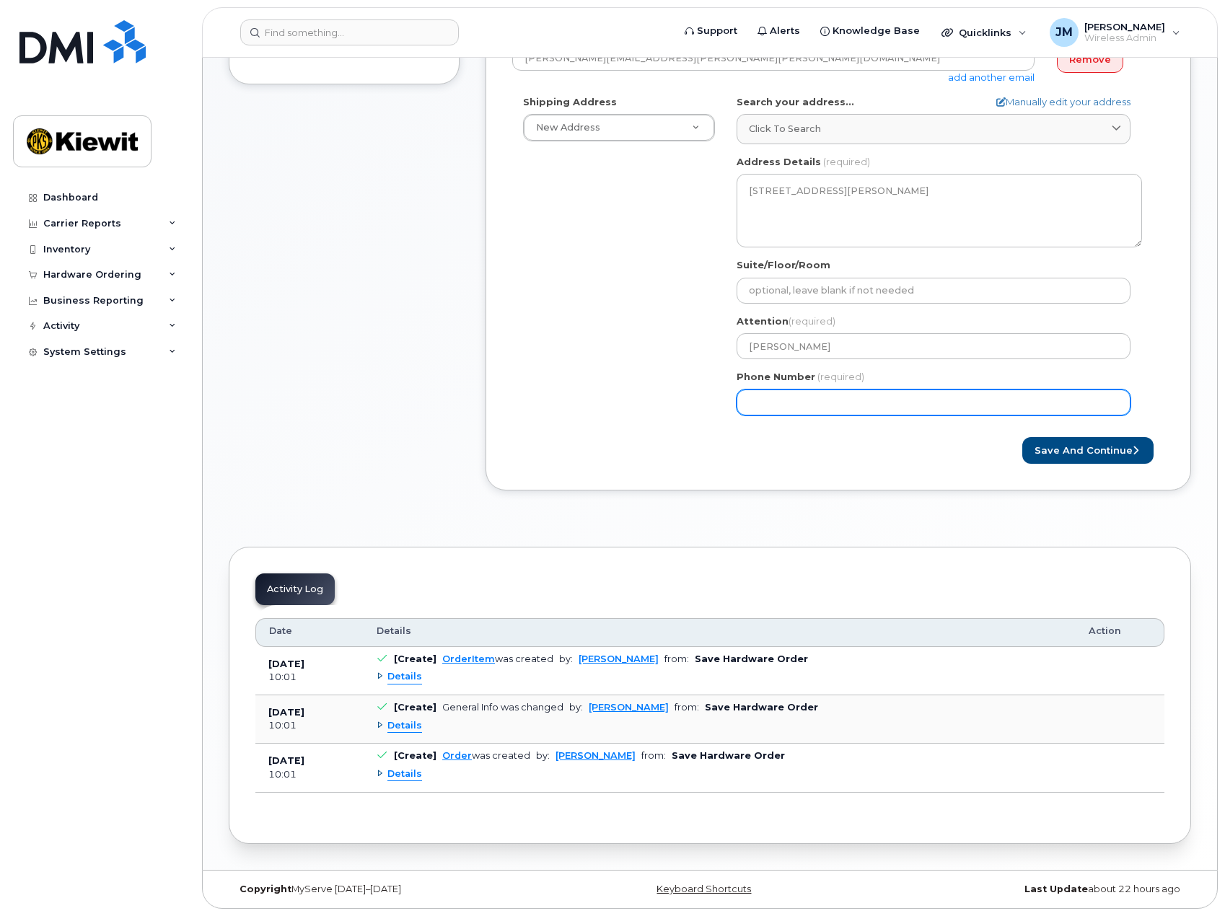
click at [795, 405] on input "Phone Number" at bounding box center [934, 403] width 394 height 26
click at [773, 405] on input "Phone Number" at bounding box center [934, 403] width 394 height 26
select select
type input "2532552382"
click at [1066, 452] on button "Save and Continue" at bounding box center [1087, 450] width 131 height 27
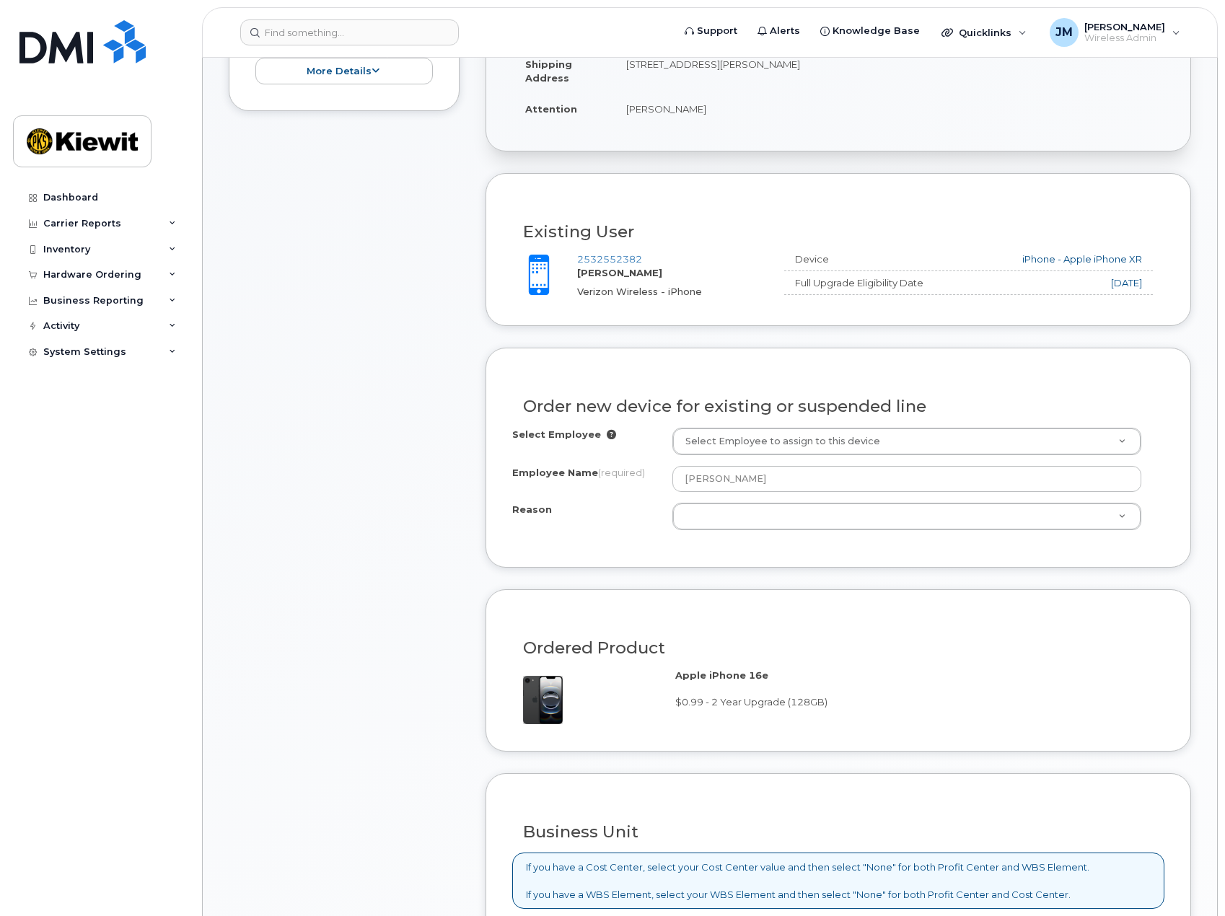
scroll to position [433, 0]
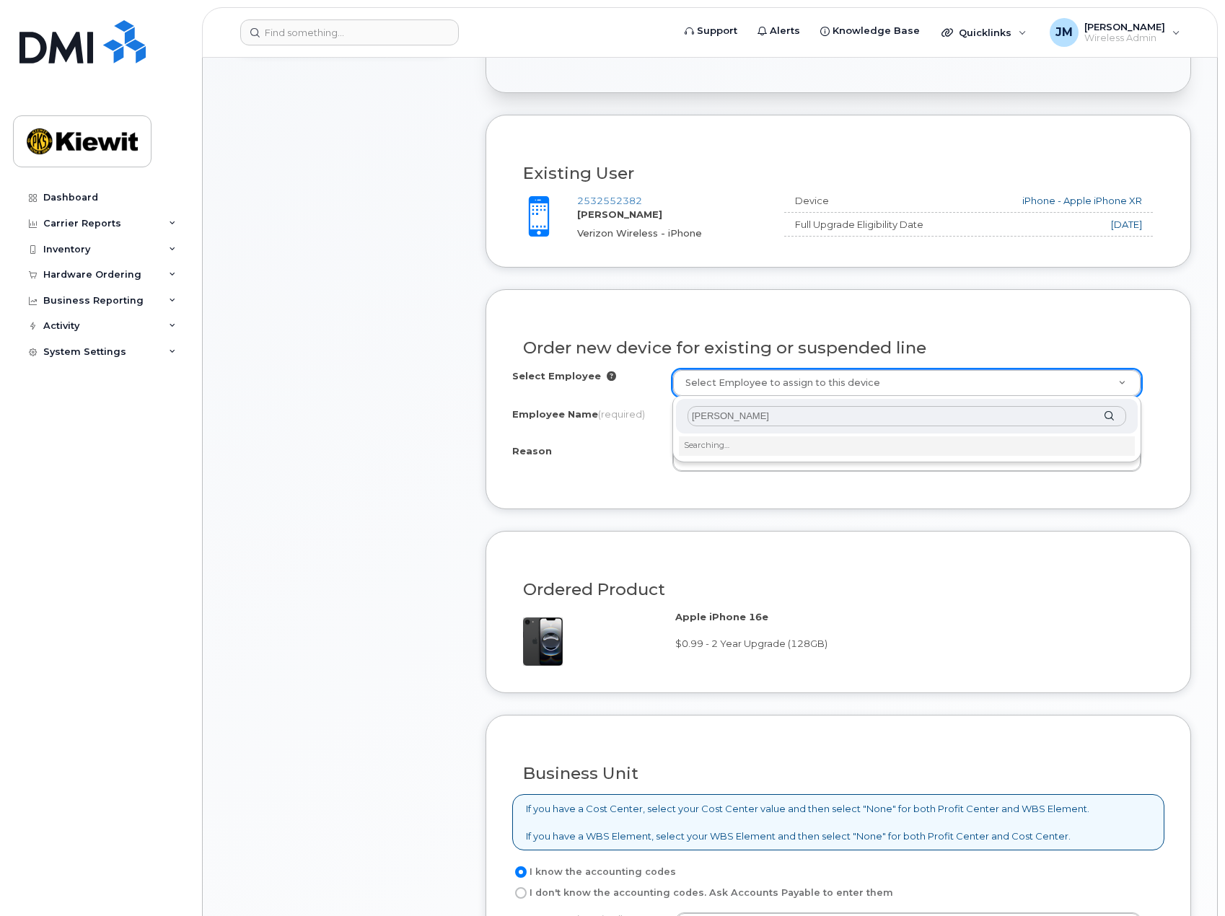
type input "[PERSON_NAME]"
type input "2154121"
type input "[PERSON_NAME]"
select select
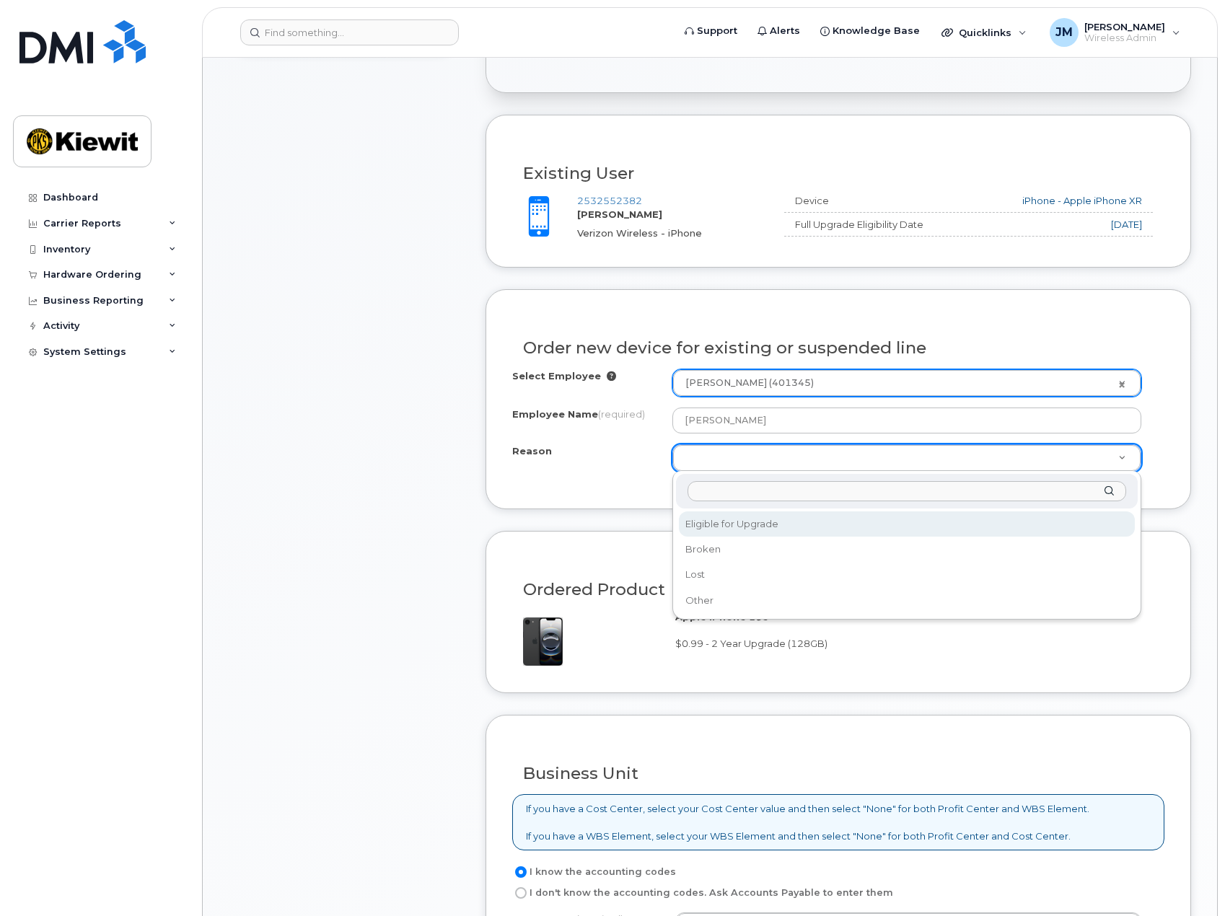
select select "eligible_for_upgrade"
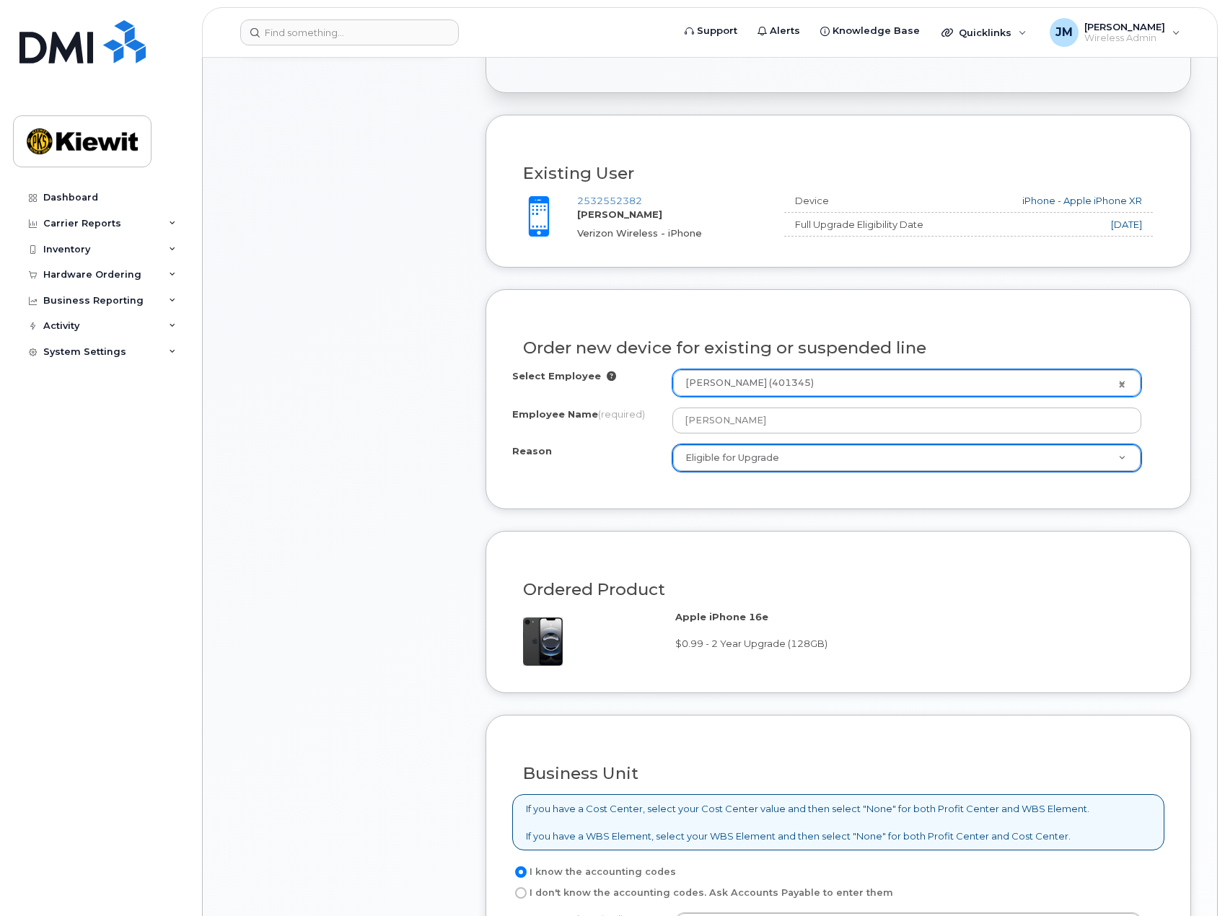
click at [408, 598] on div "Item #1 in process $0.99 Hardware Upgrade RANDALL HENDRICK 253 255 2382 iPhone …" at bounding box center [344, 476] width 231 height 1295
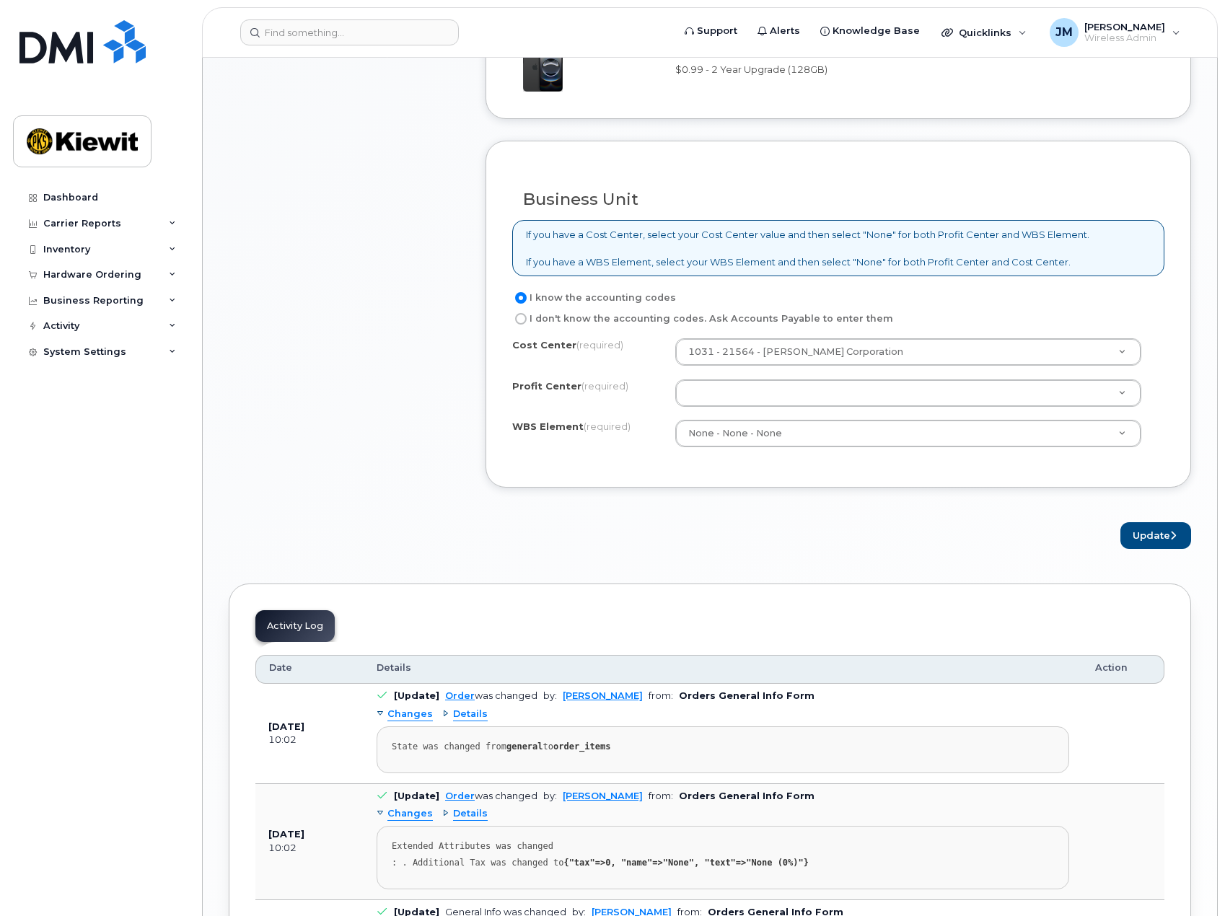
scroll to position [1010, 0]
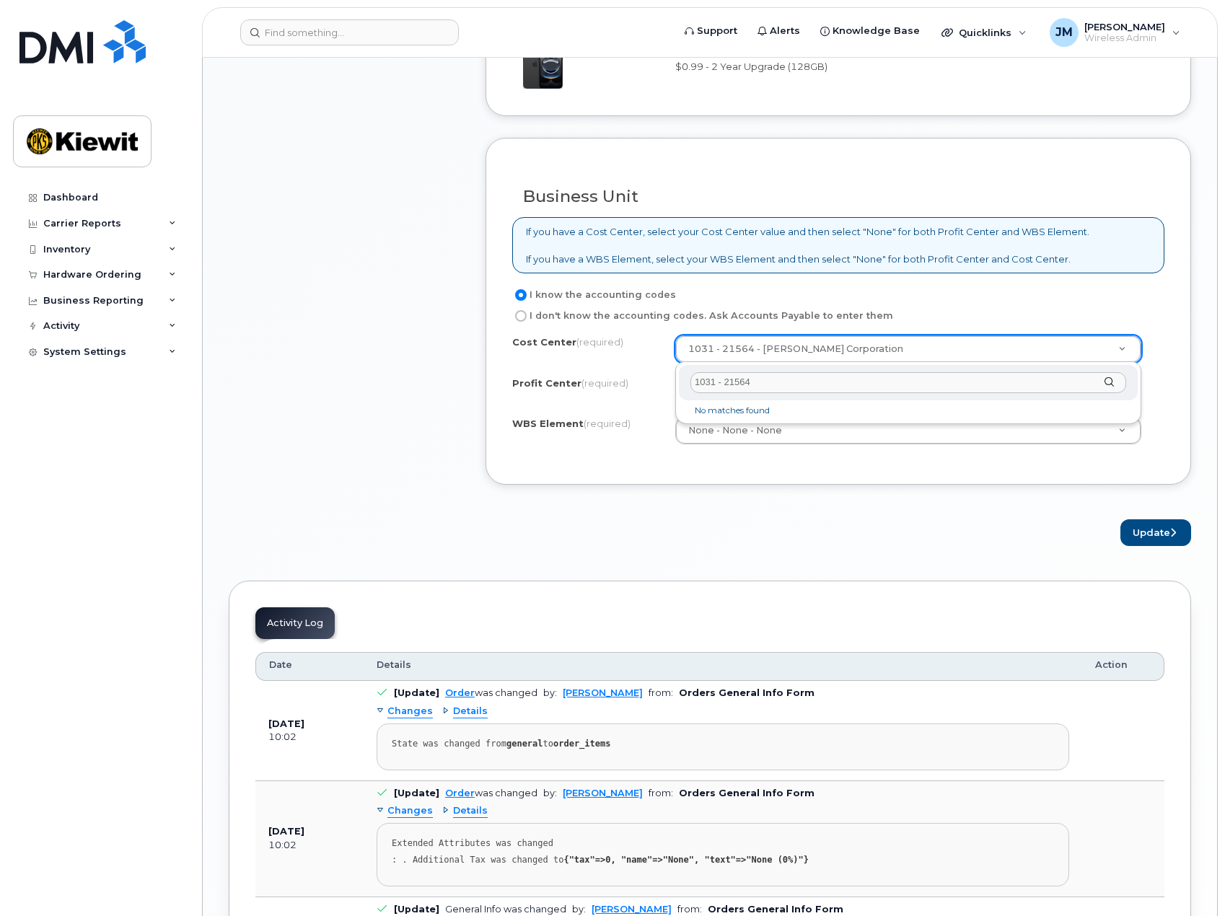
drag, startPoint x: 755, startPoint y: 374, endPoint x: 511, endPoint y: 390, distance: 244.4
click at [511, 390] on body "Support Alerts Knowledge Base Quicklinks Suspend / Cancel Device Change SIM Car…" at bounding box center [612, 152] width 1225 height 2325
type input "21564"
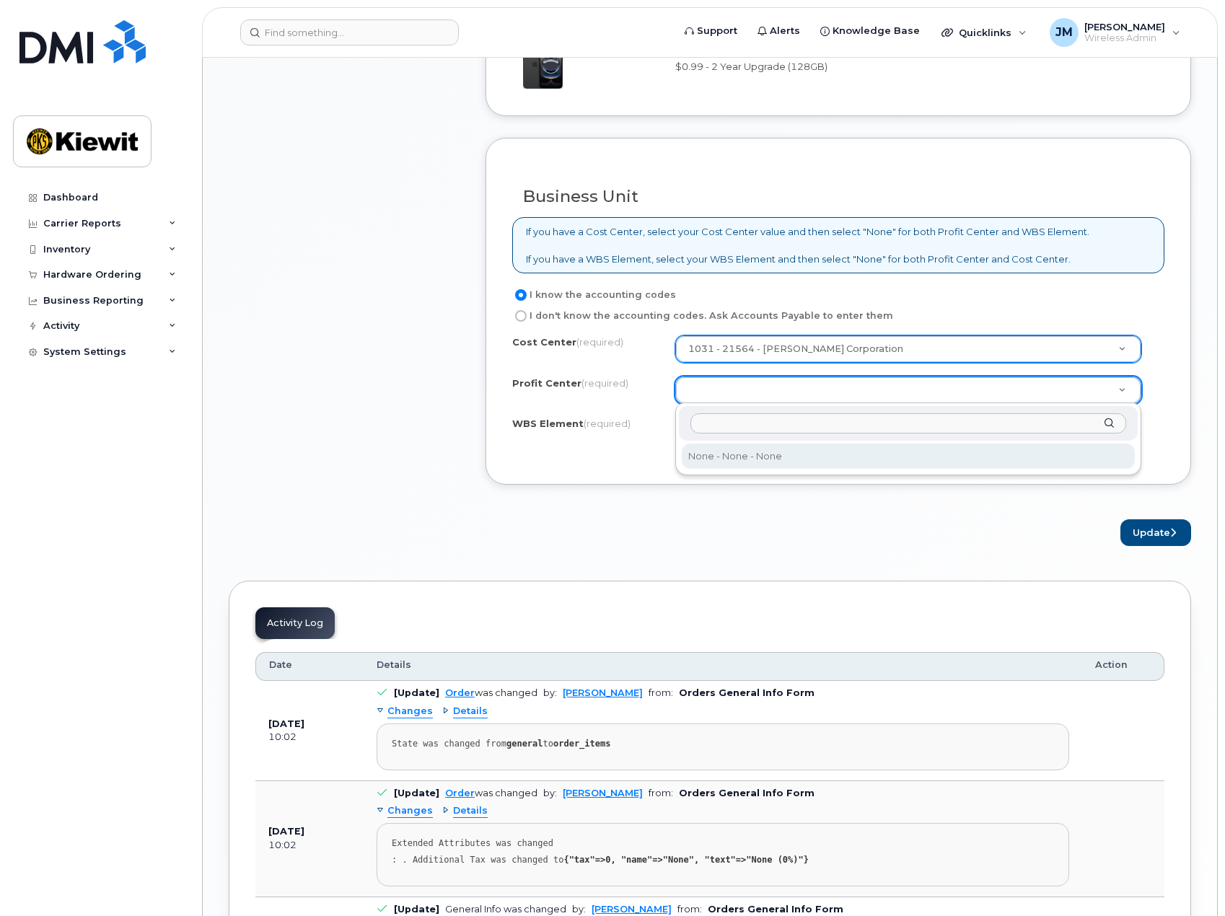
select select "None"
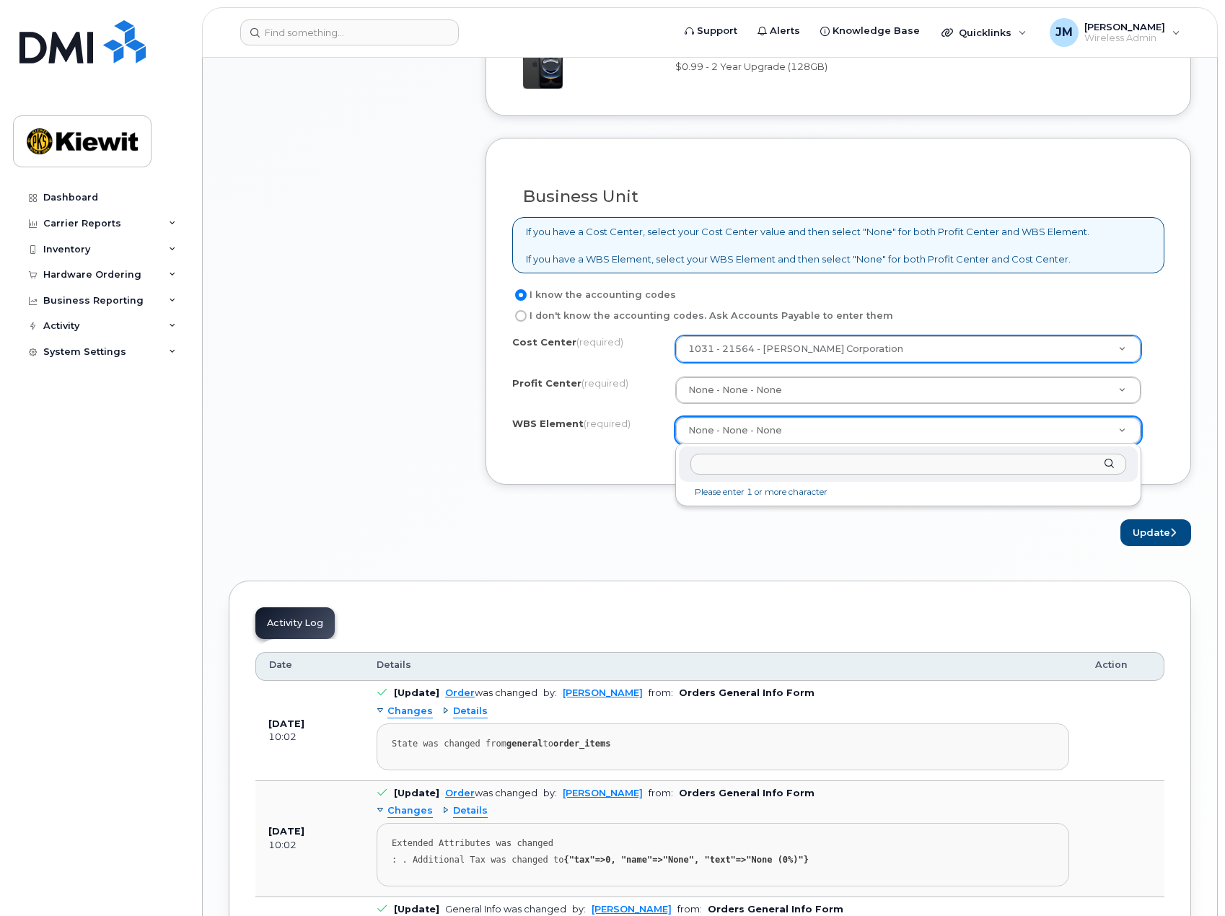
drag, startPoint x: 765, startPoint y: 436, endPoint x: 755, endPoint y: 442, distance: 12.0
type input "none"
type input "None"
click at [1136, 527] on button "Update" at bounding box center [1155, 532] width 71 height 27
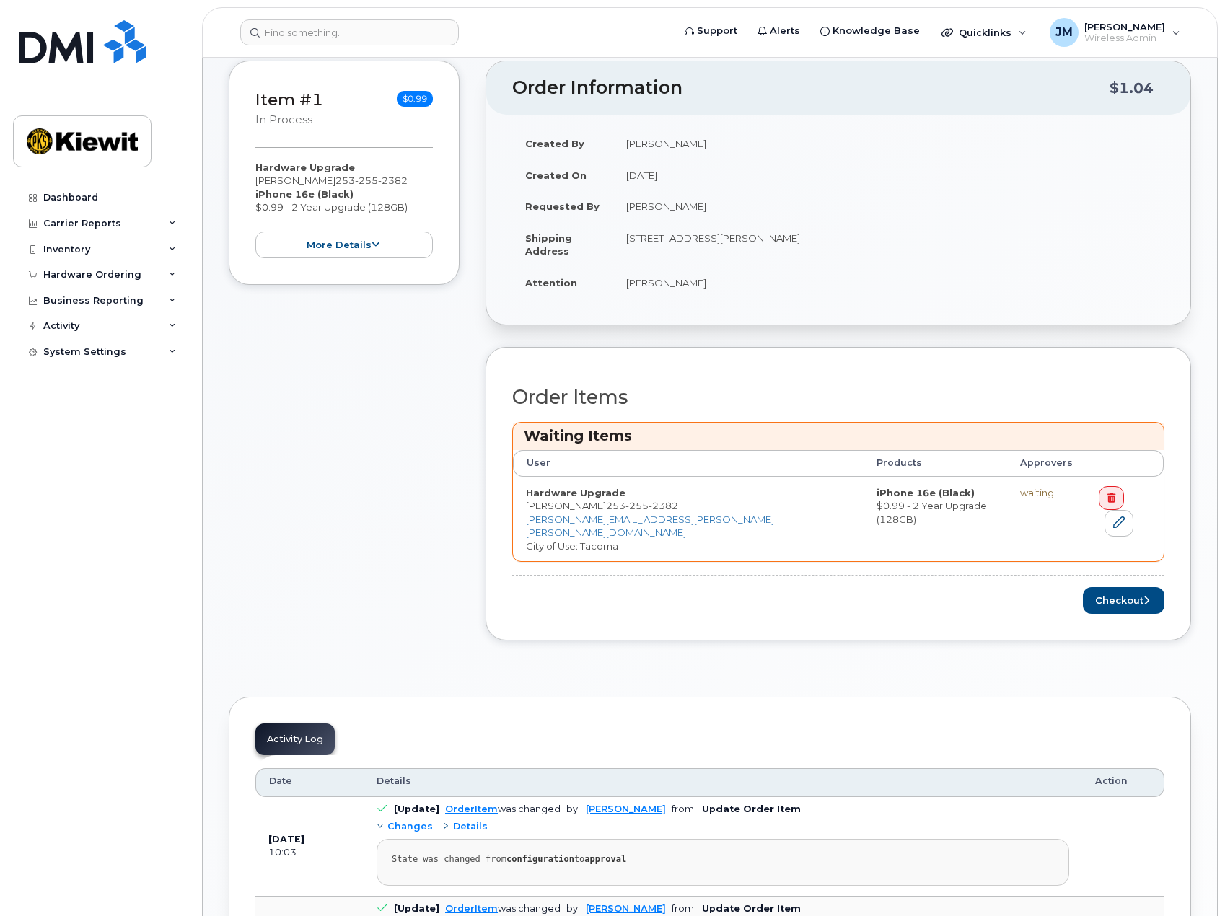
scroll to position [505, 0]
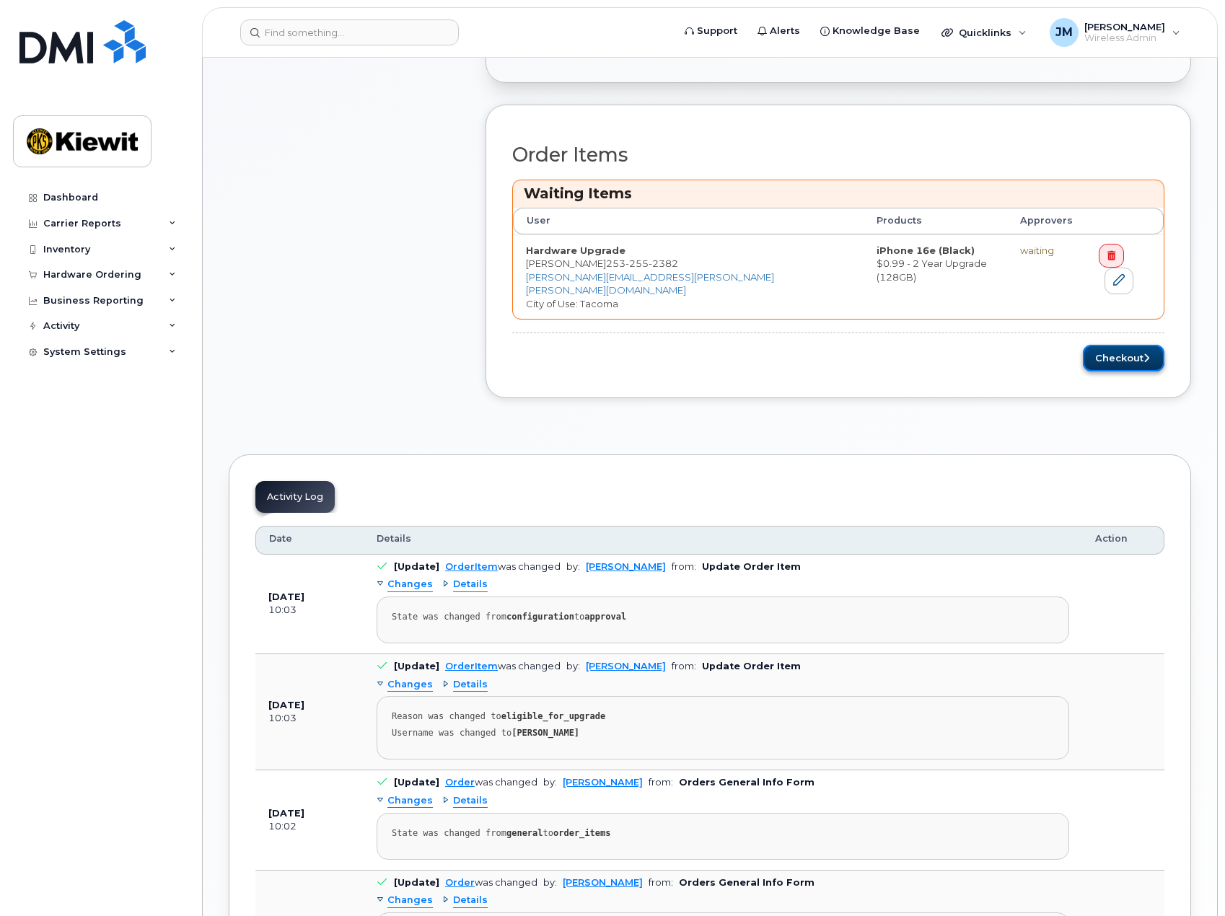
click at [1122, 345] on button "Checkout" at bounding box center [1124, 358] width 82 height 27
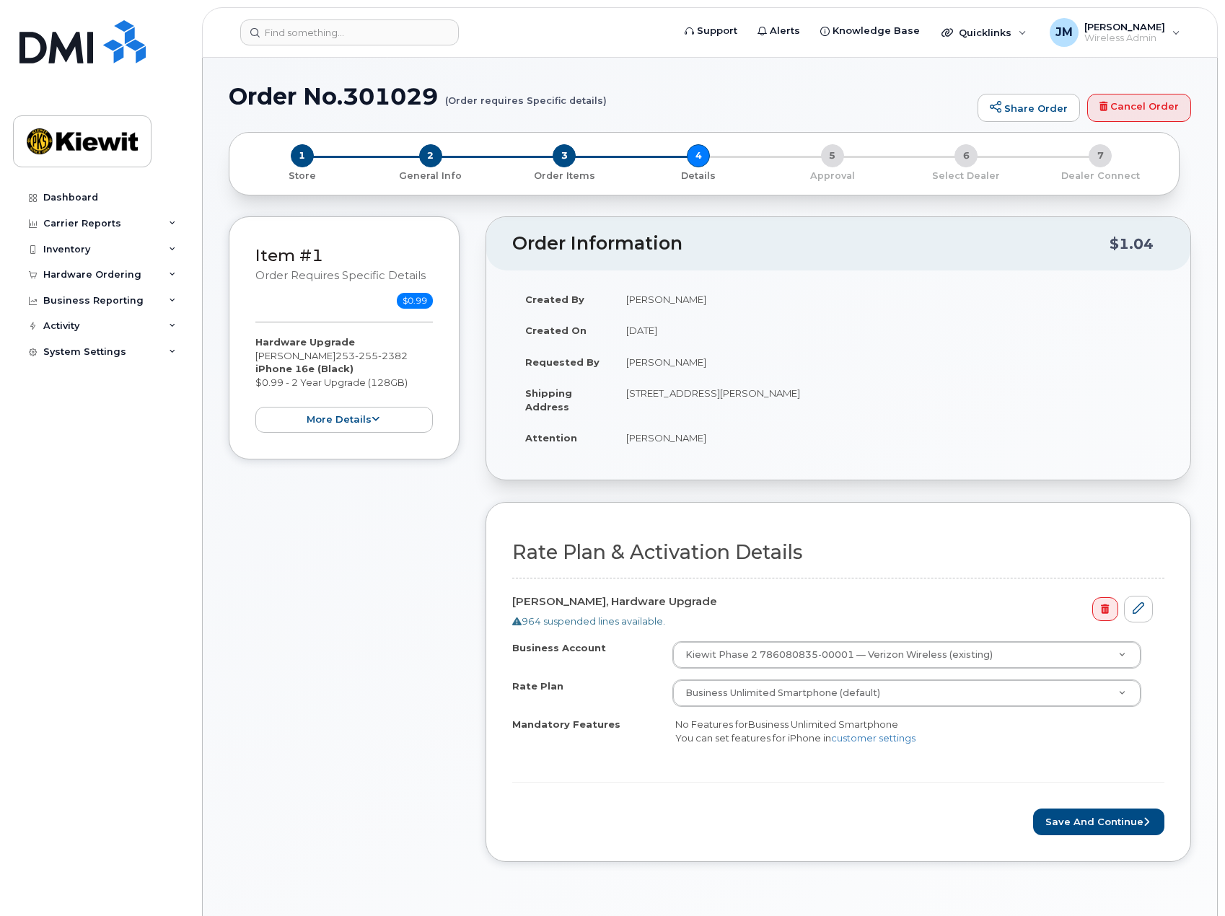
click at [379, 718] on div "Item #1 Order requires Specific details $0.99 Hardware Upgrade [PERSON_NAME] [P…" at bounding box center [344, 549] width 231 height 667
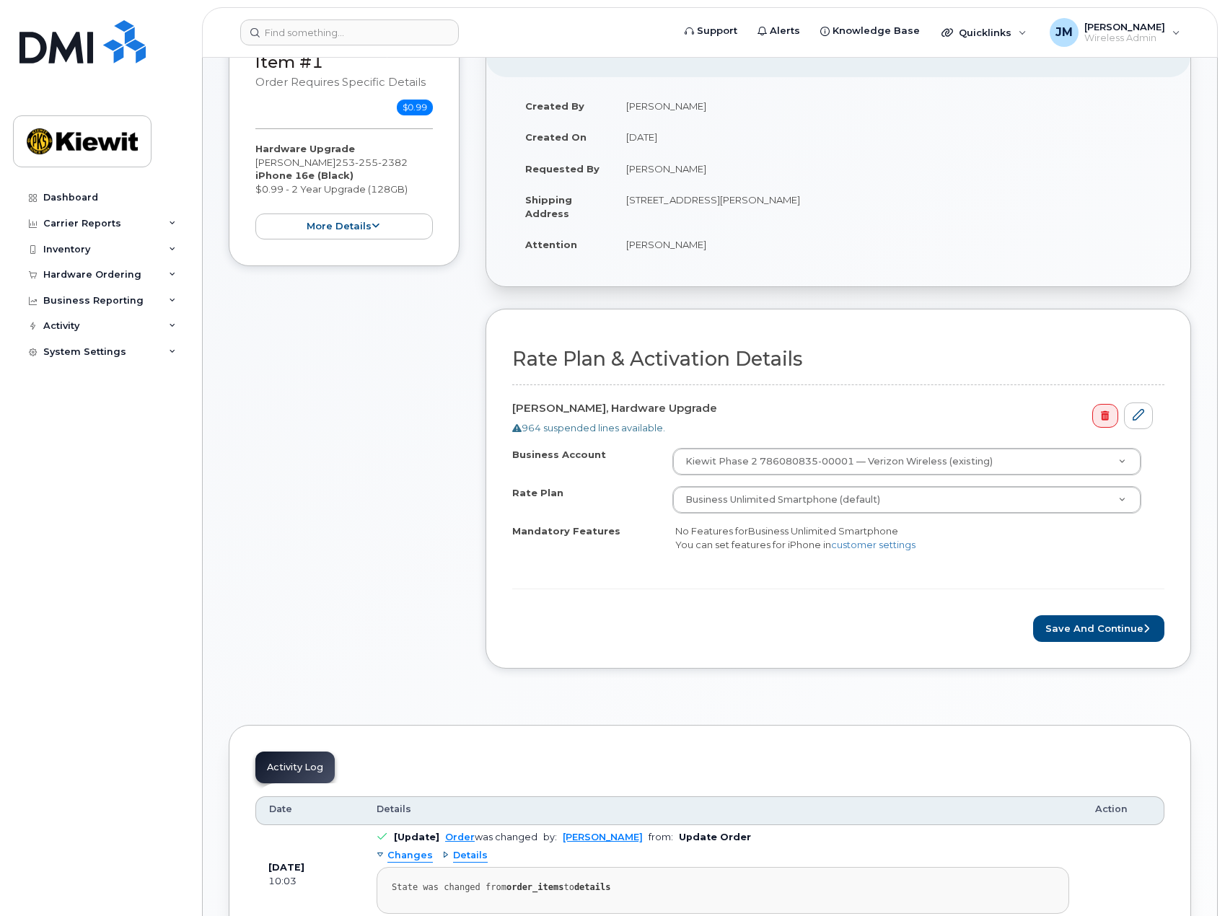
scroll to position [289, 0]
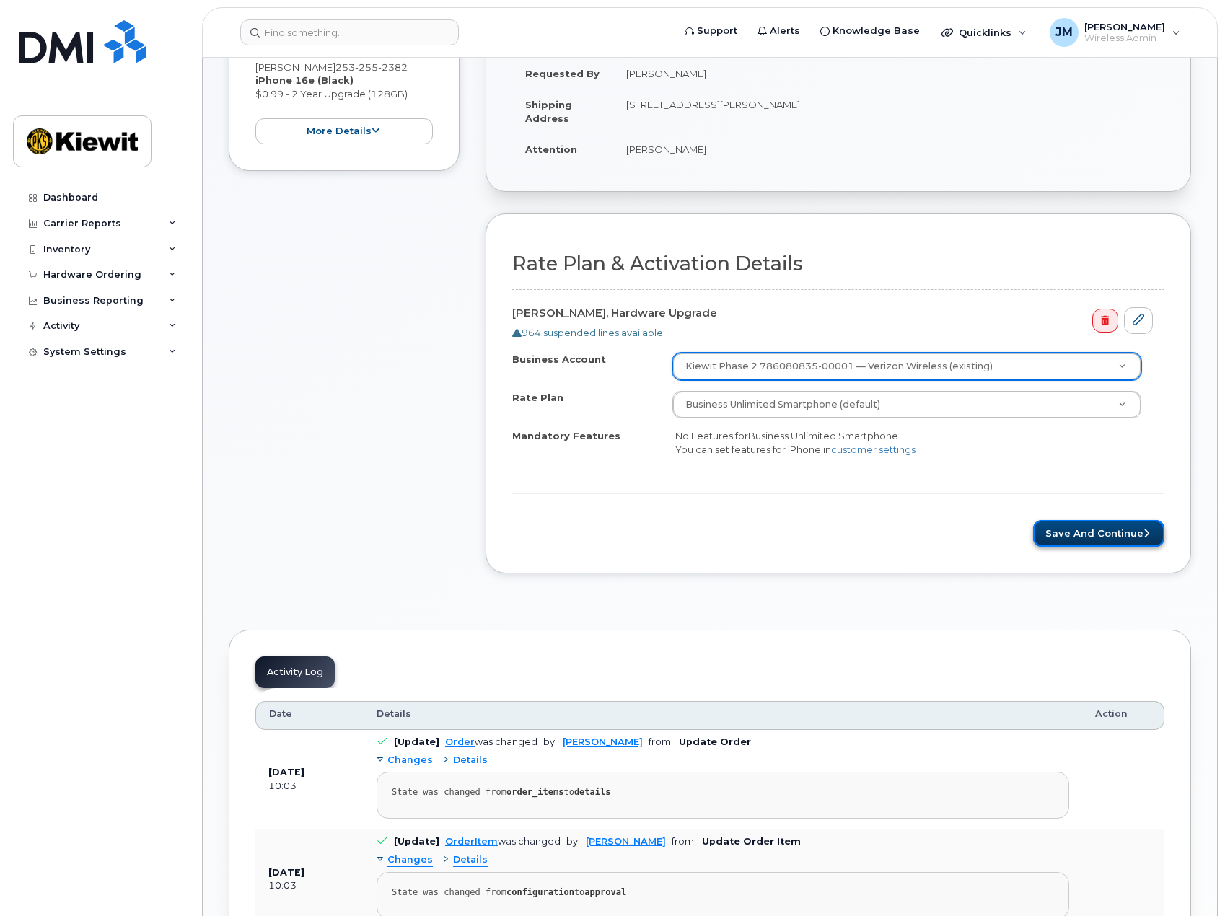
click at [1110, 534] on button "Save and Continue" at bounding box center [1098, 533] width 131 height 27
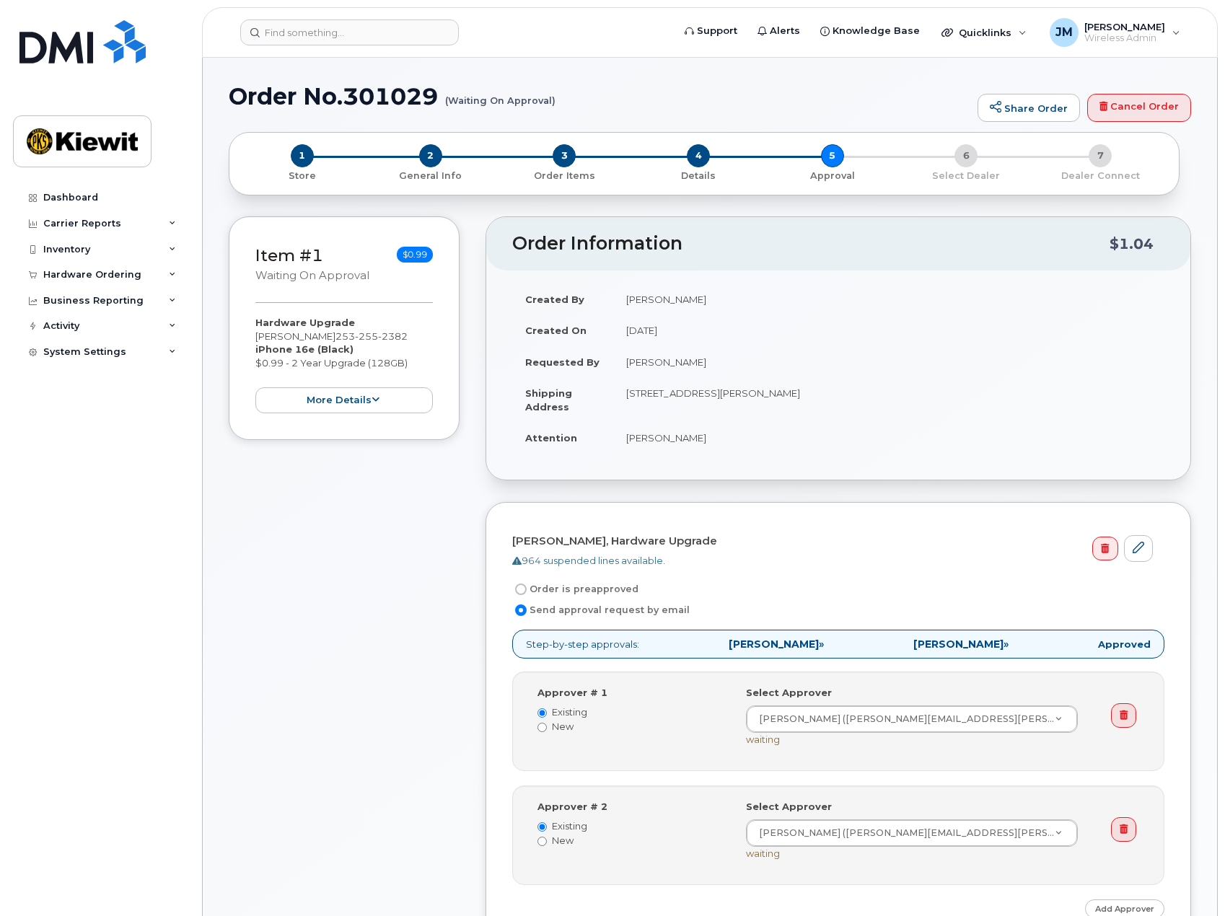
scroll to position [289, 0]
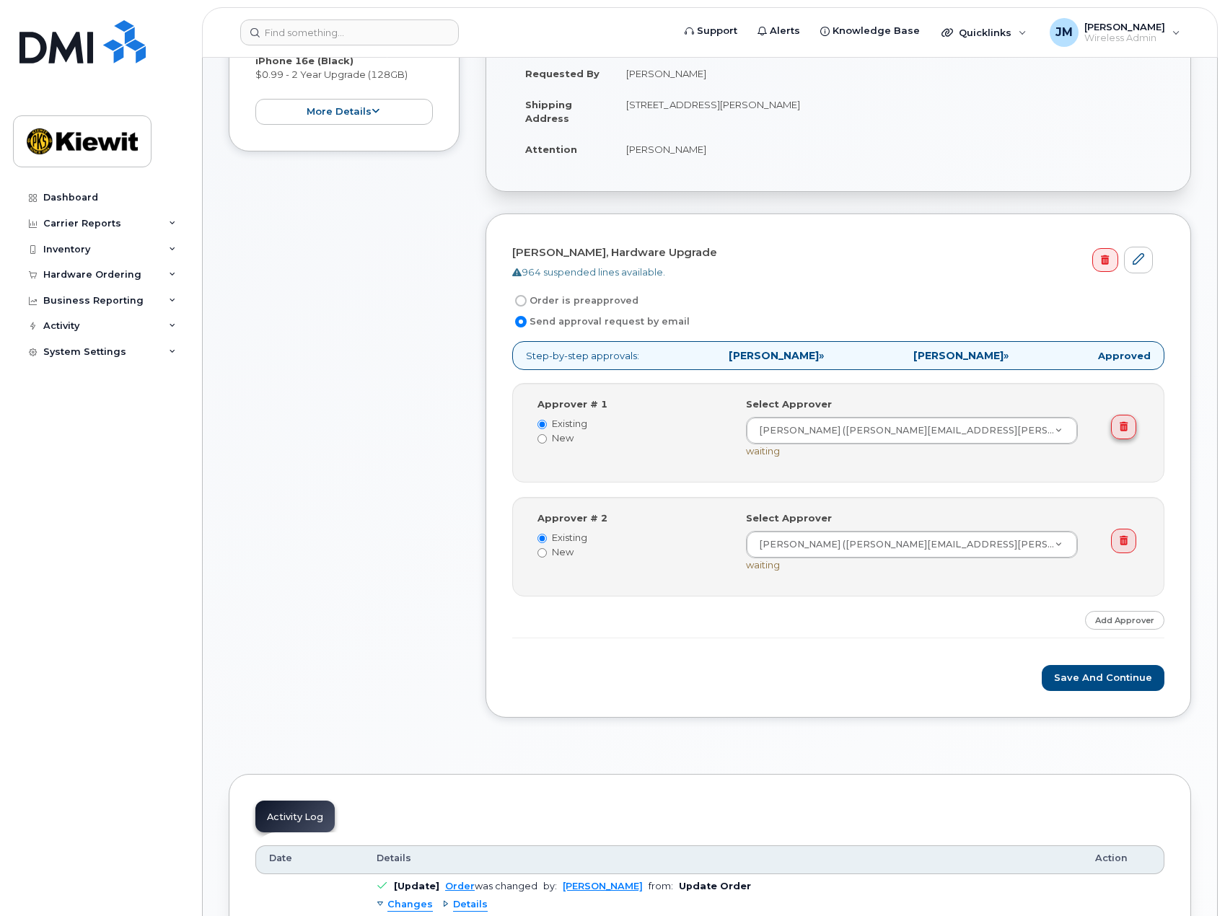
click at [1125, 425] on icon at bounding box center [1124, 426] width 8 height 9
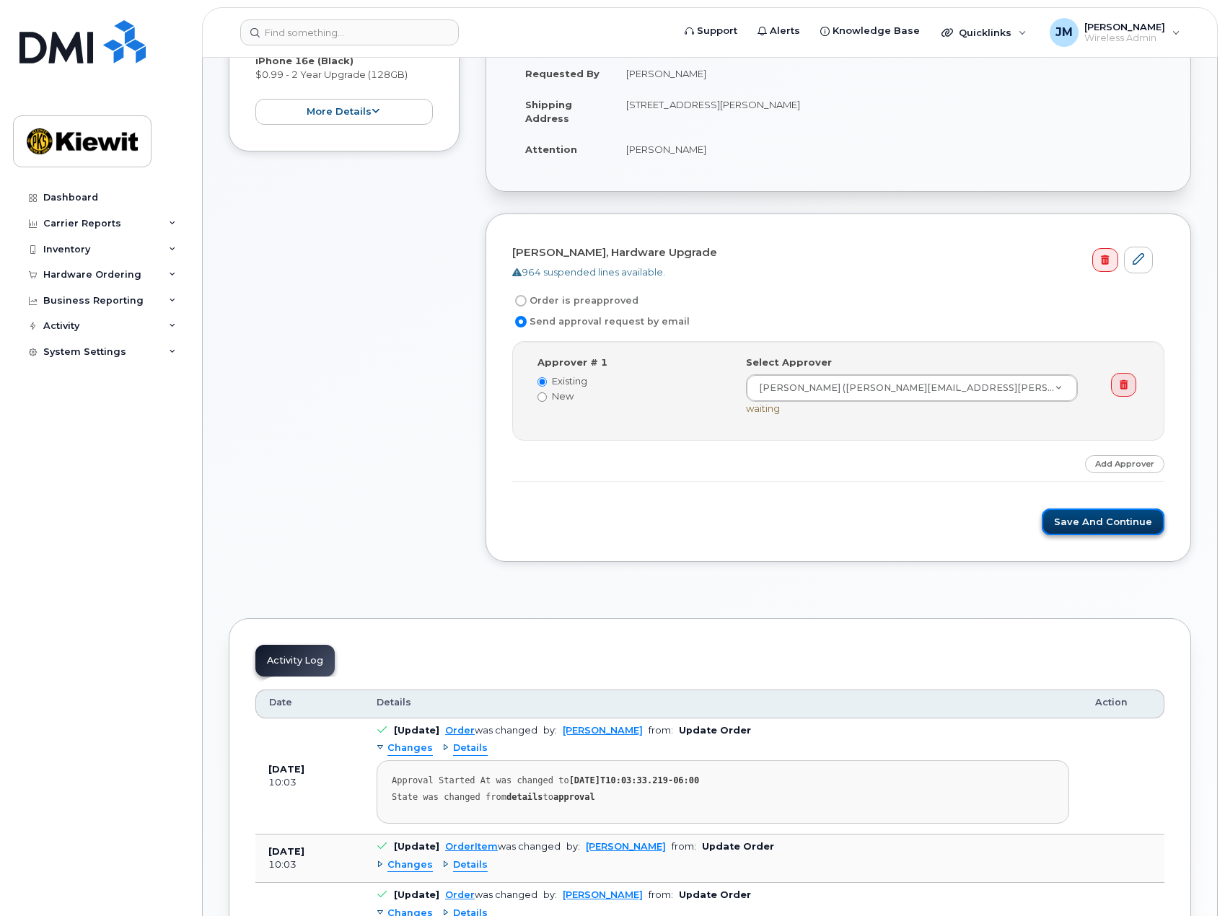
click at [1111, 523] on button "Save and Continue" at bounding box center [1103, 522] width 123 height 27
